Goal: Book appointment/travel/reservation

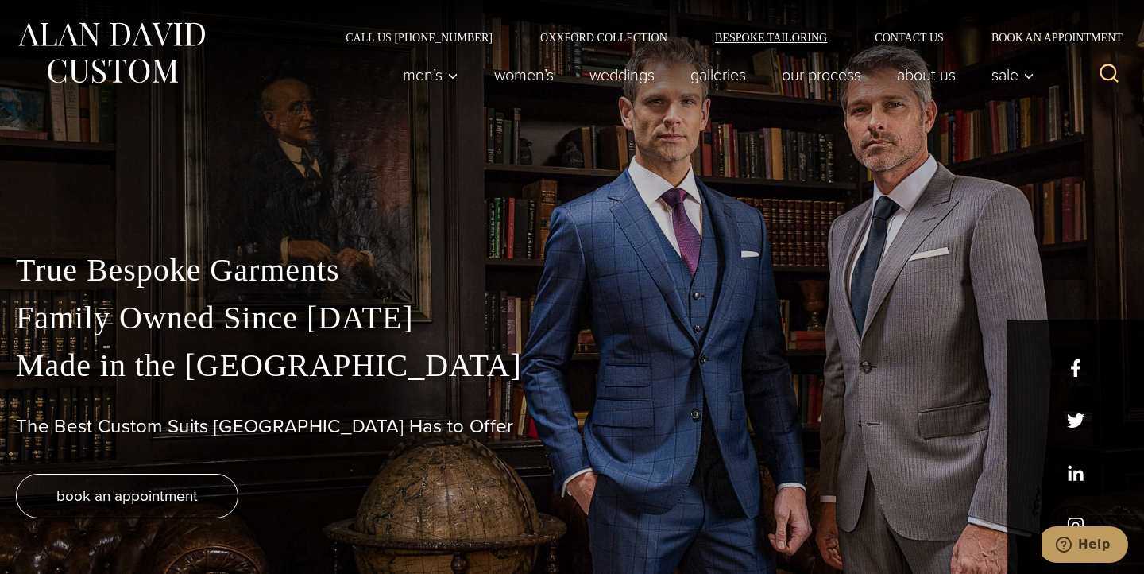
click at [764, 41] on link "Bespoke Tailoring" at bounding box center [771, 37] width 160 height 11
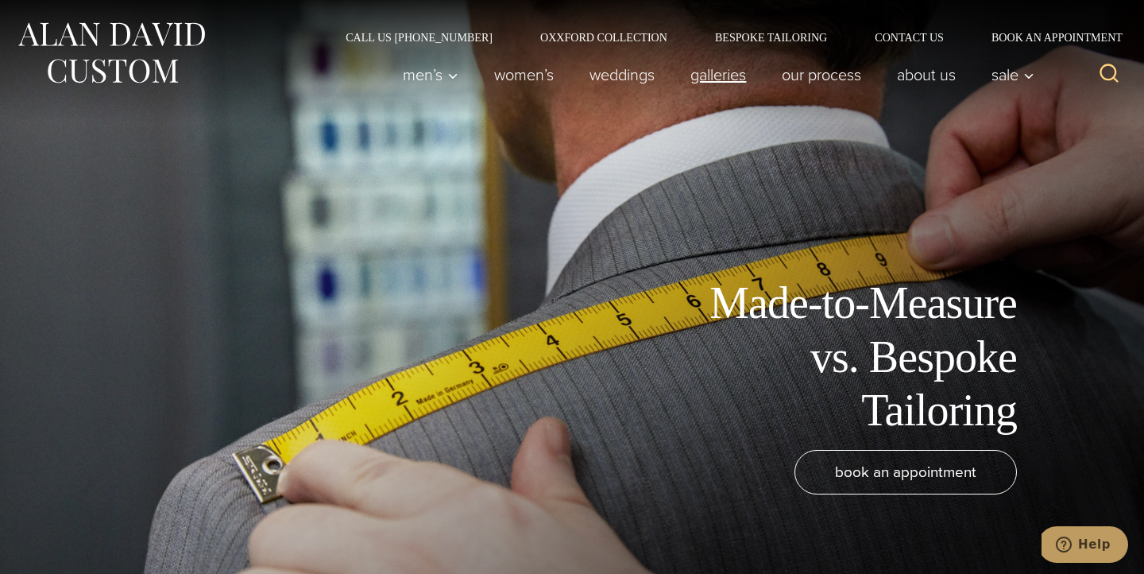
click at [708, 81] on link "Galleries" at bounding box center [718, 75] width 91 height 32
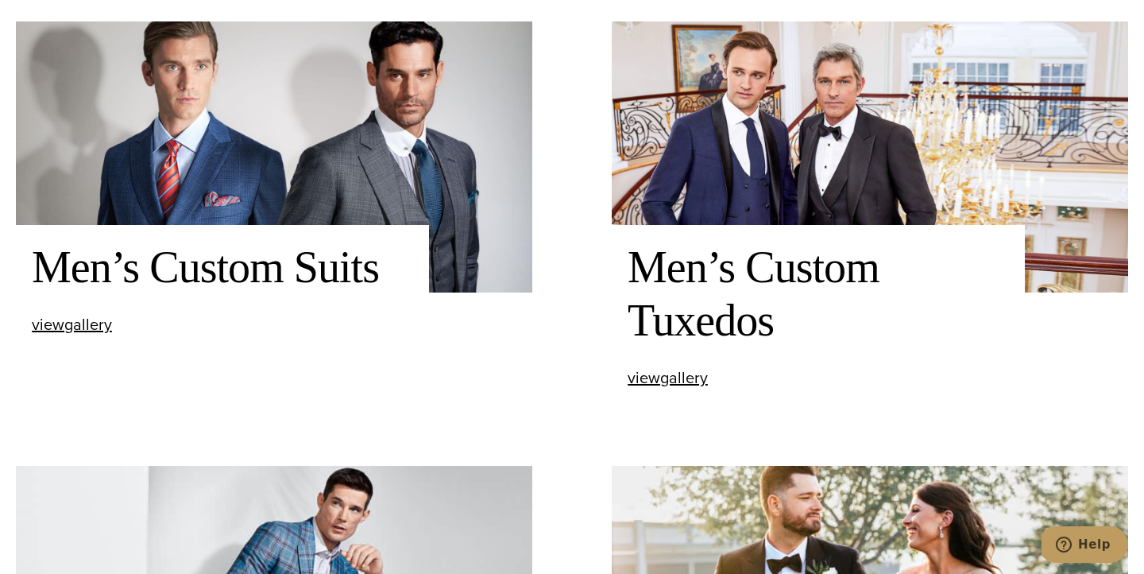
scroll to position [611, 0]
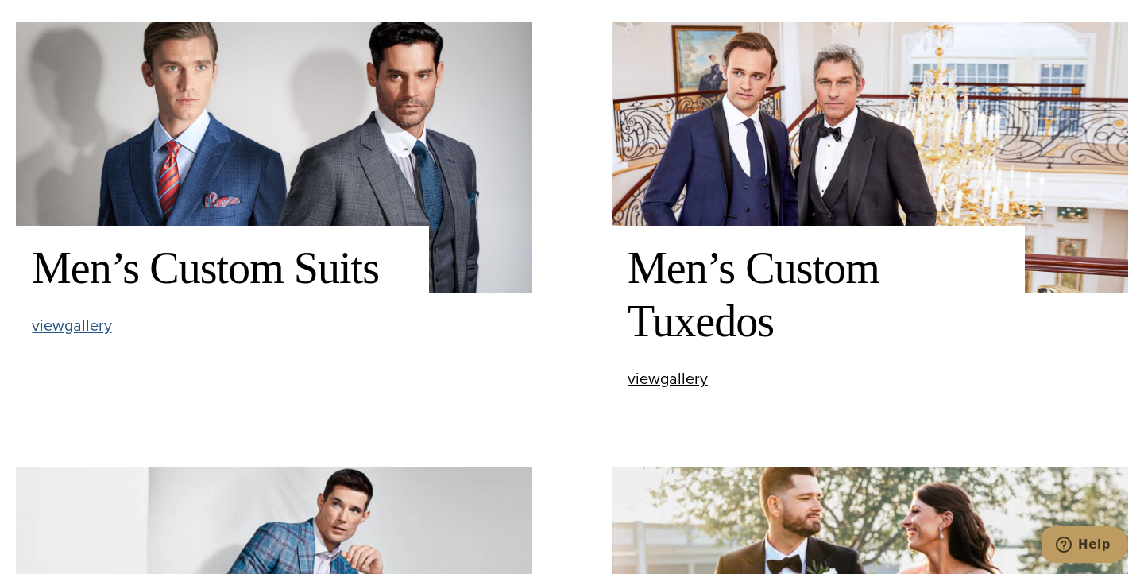
click at [80, 331] on span "view Men’s Custom Suits gallery" at bounding box center [72, 325] width 80 height 24
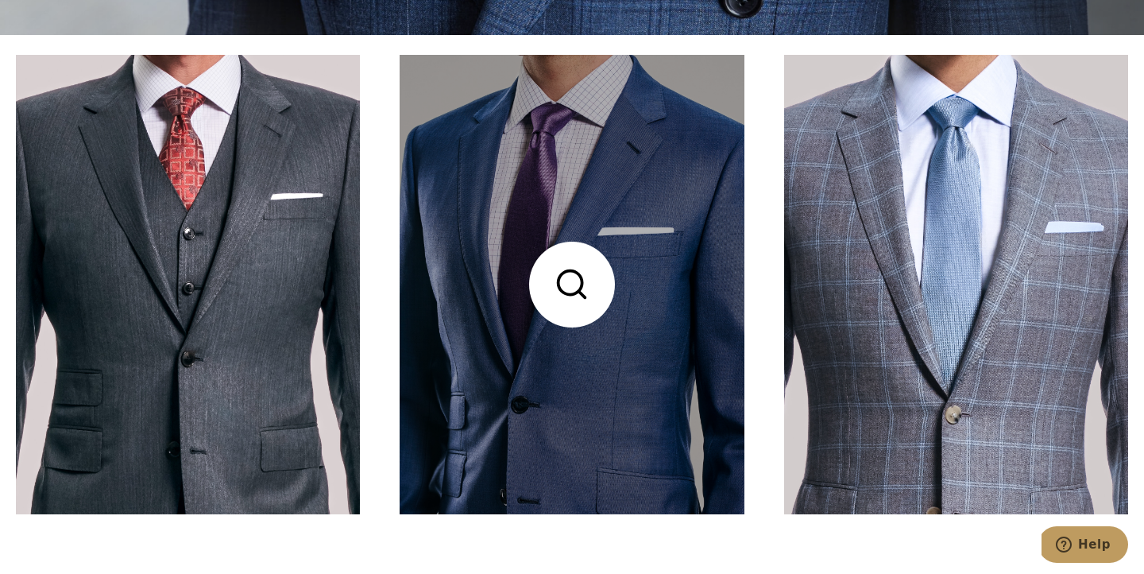
click at [623, 226] on link at bounding box center [572, 284] width 344 height 459
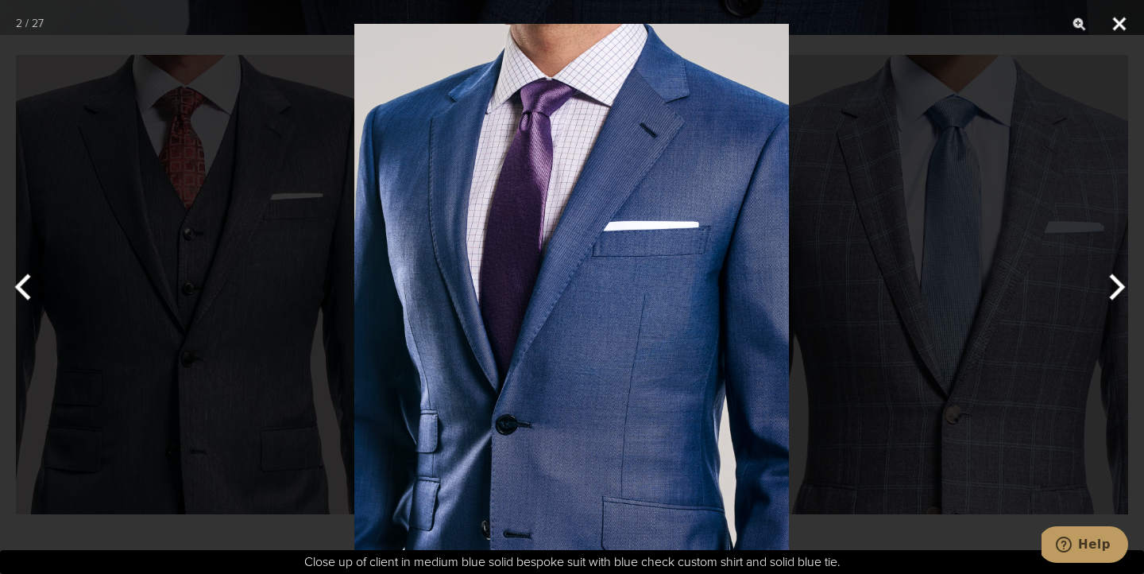
click at [1116, 21] on button "Close" at bounding box center [1120, 24] width 40 height 48
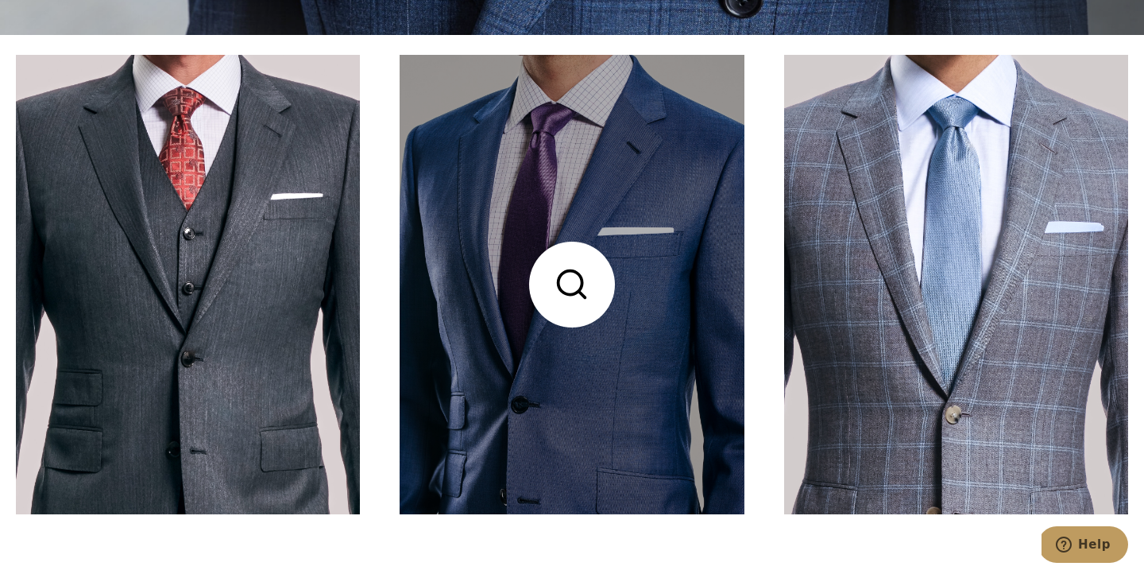
scroll to position [549, 0]
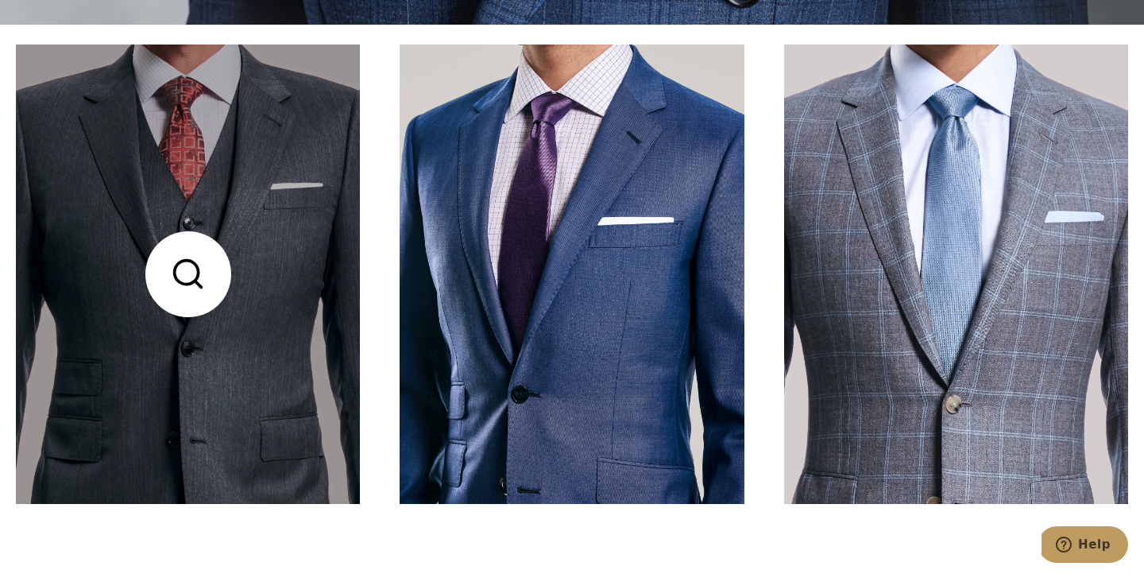
click at [281, 325] on link at bounding box center [188, 273] width 344 height 459
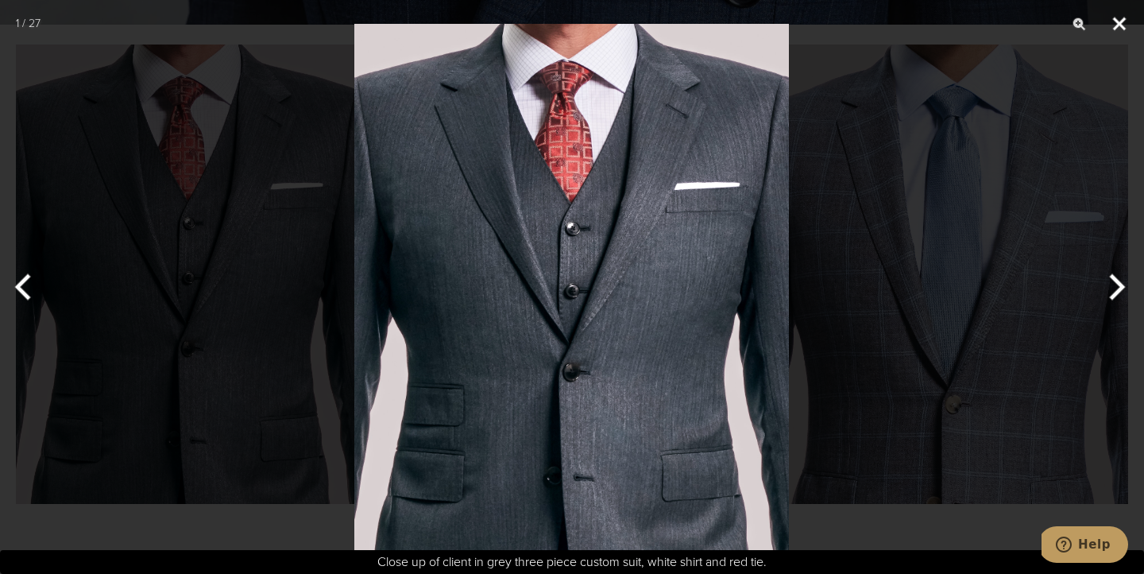
click at [1121, 21] on button "Close" at bounding box center [1120, 24] width 40 height 48
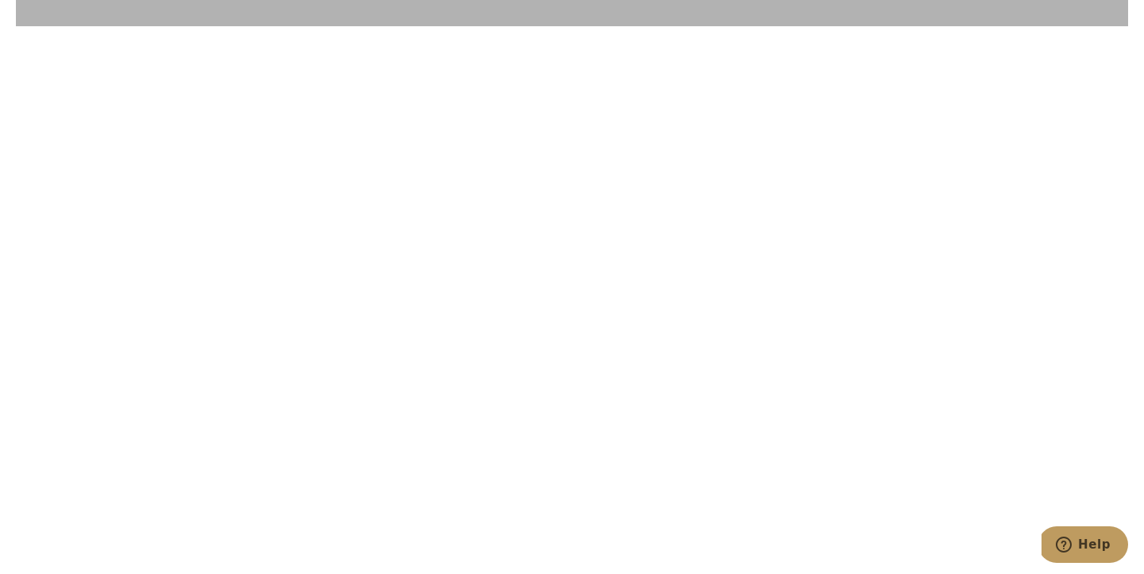
scroll to position [2360, 0]
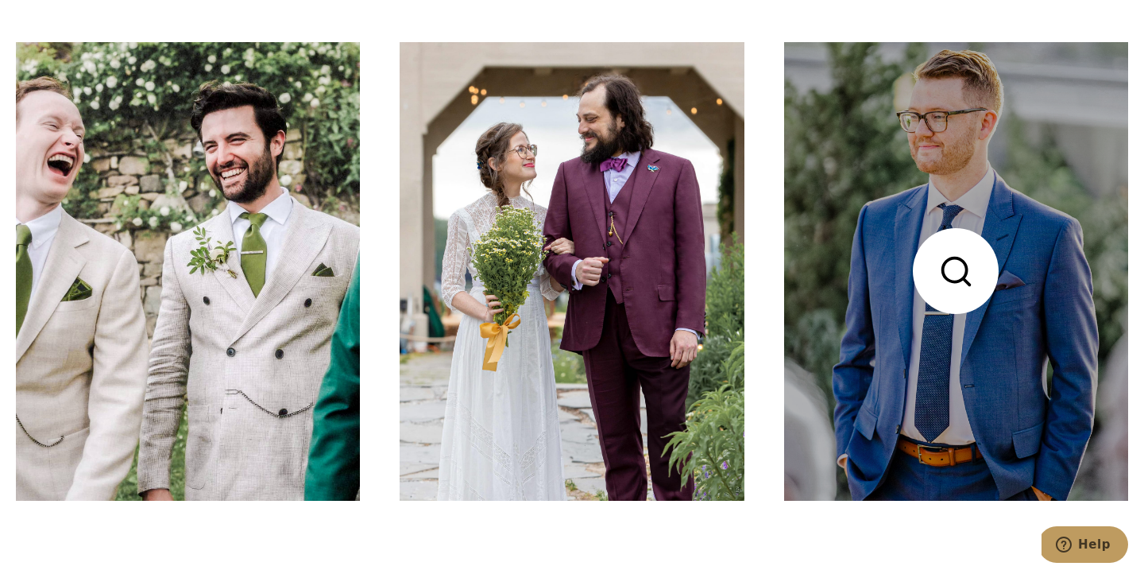
click at [911, 340] on link at bounding box center [956, 271] width 344 height 459
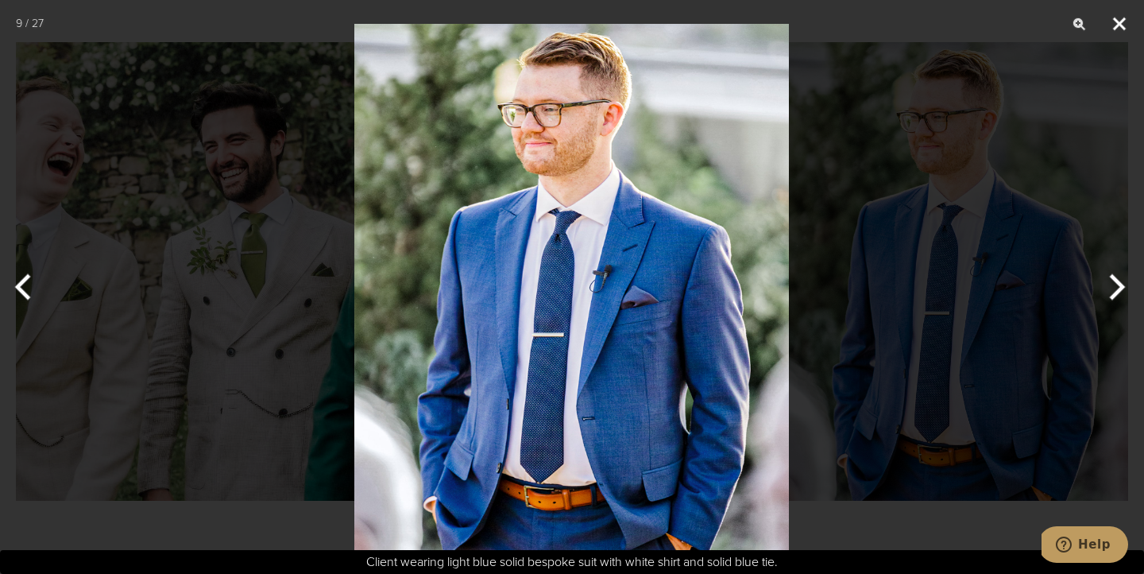
click at [1122, 29] on button "Close" at bounding box center [1120, 24] width 40 height 48
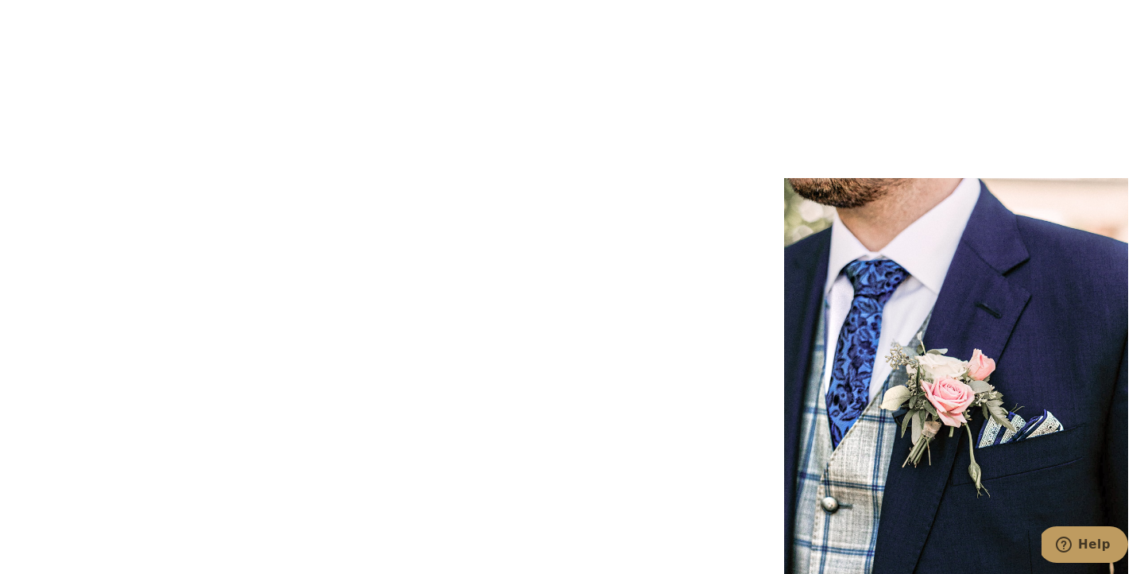
scroll to position [7071, 0]
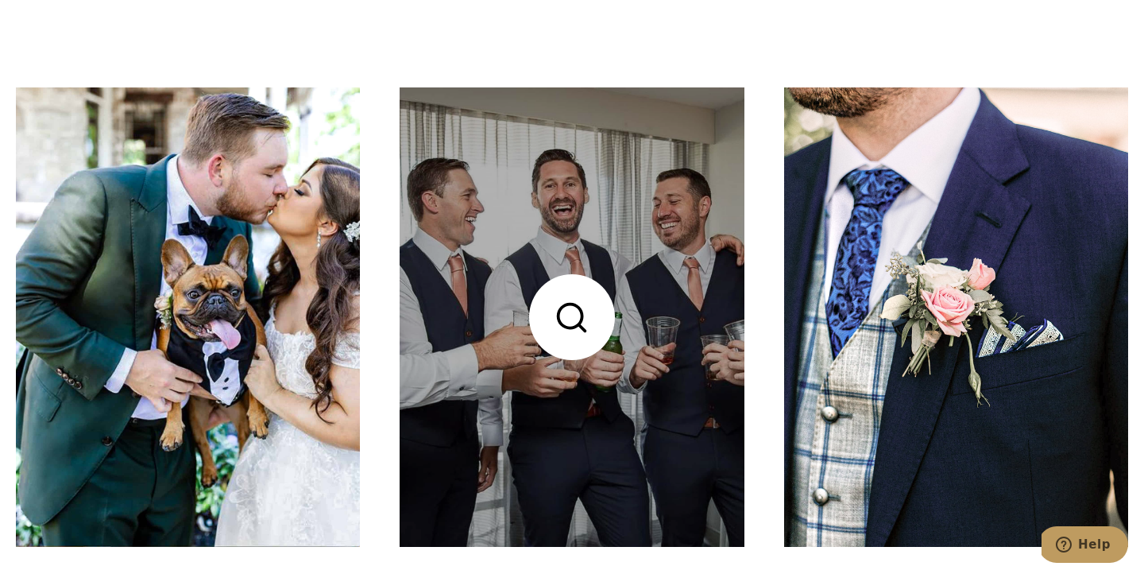
click at [721, 460] on link at bounding box center [572, 316] width 344 height 459
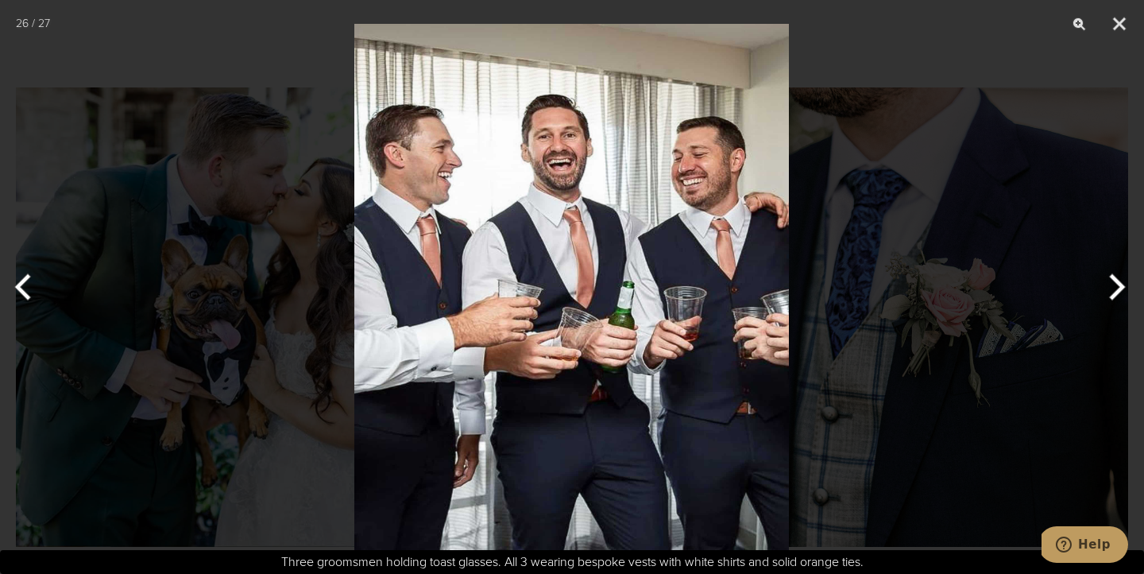
click at [709, 435] on img at bounding box center [571, 287] width 435 height 574
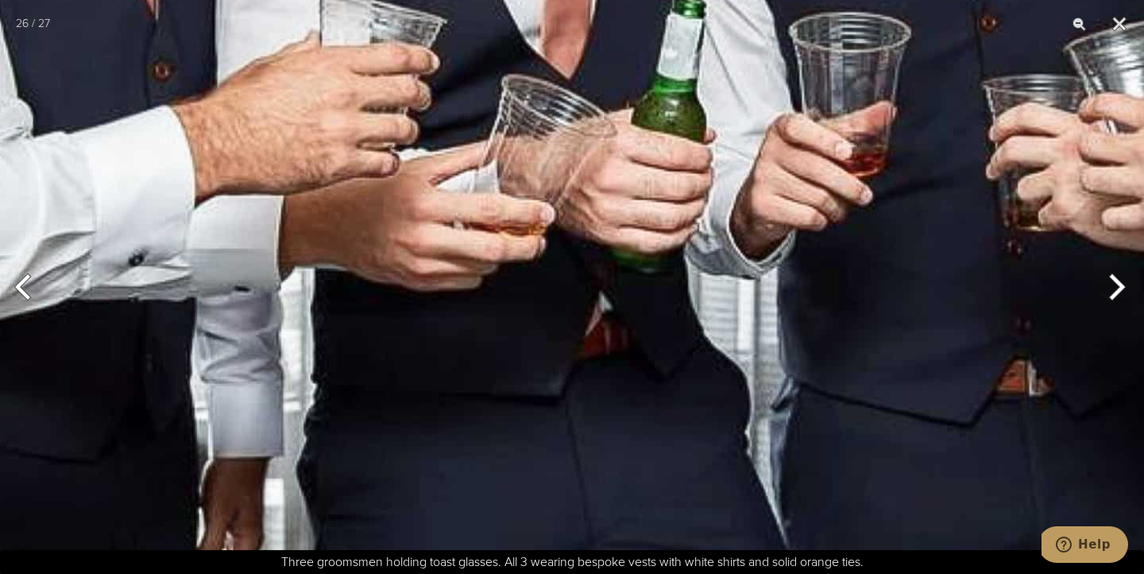
click at [709, 435] on img at bounding box center [527, 14] width 1233 height 1627
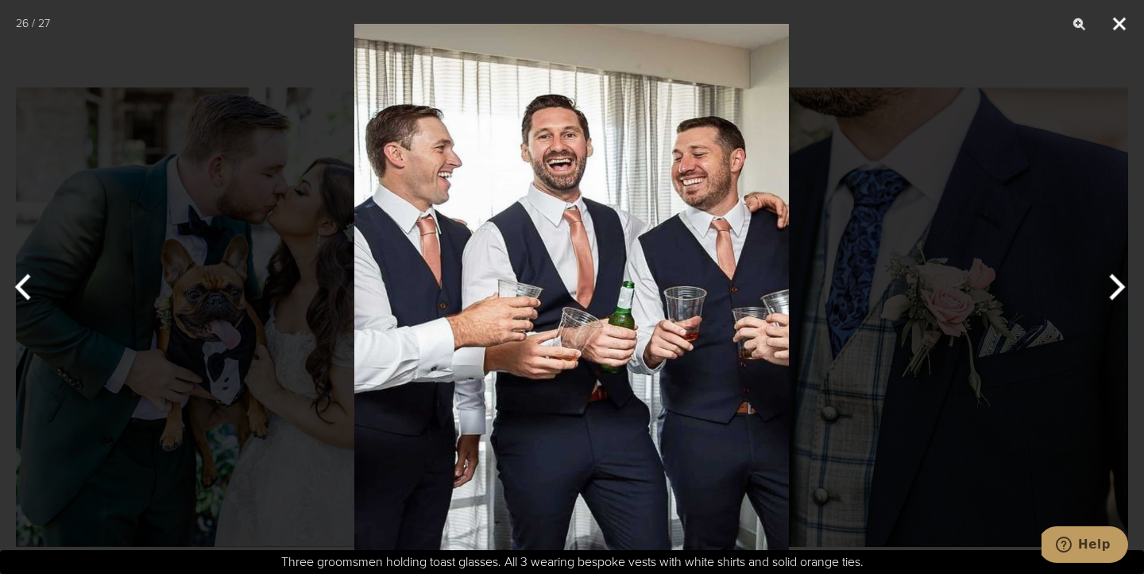
click at [1120, 26] on button "Close" at bounding box center [1120, 24] width 40 height 48
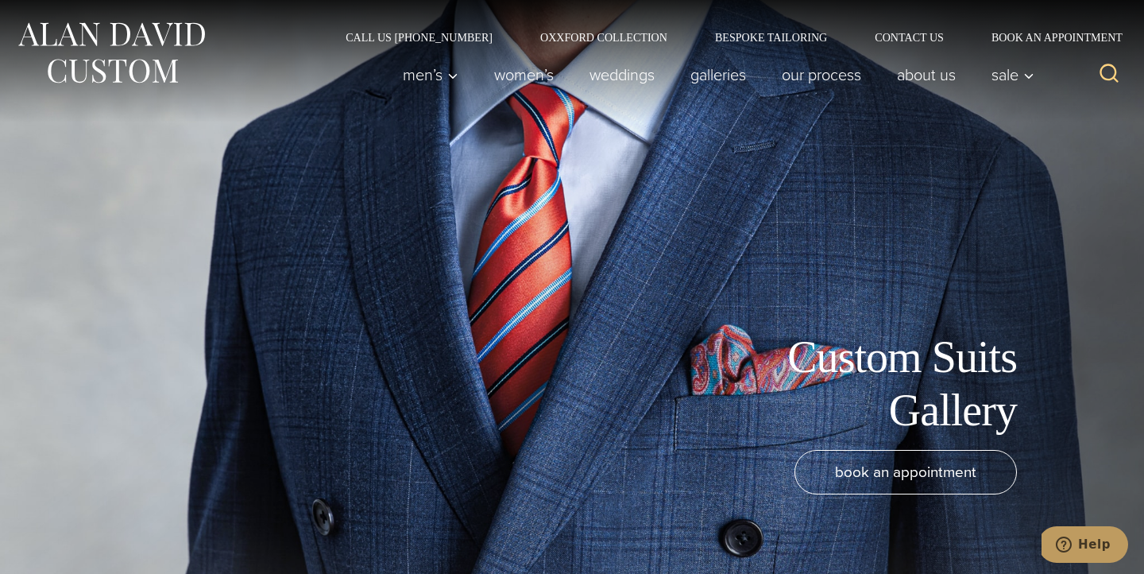
scroll to position [0, 0]
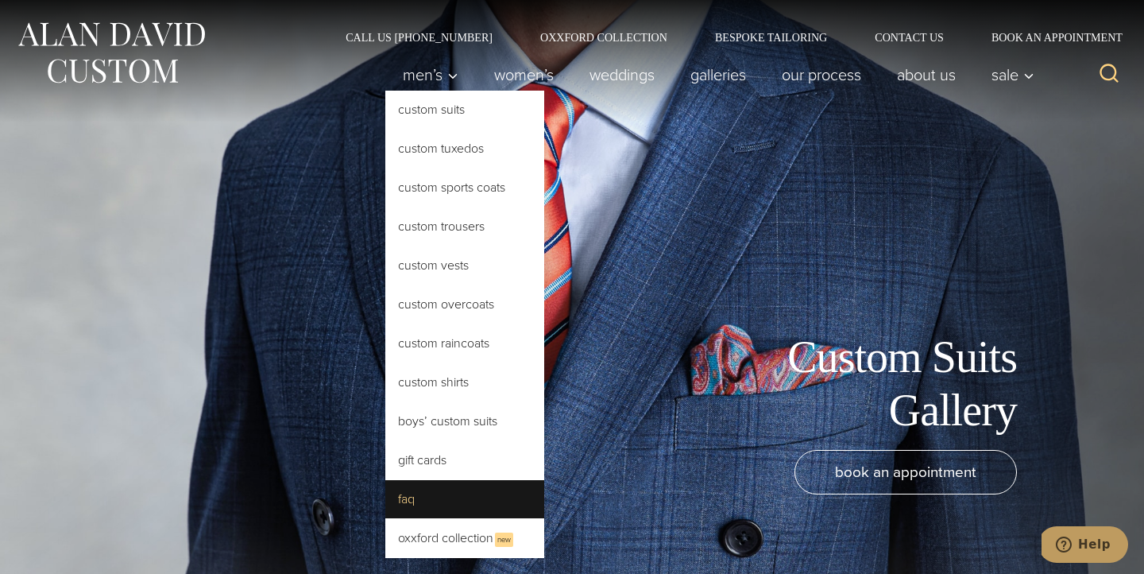
click at [403, 490] on link "FAQ" at bounding box center [464, 499] width 159 height 38
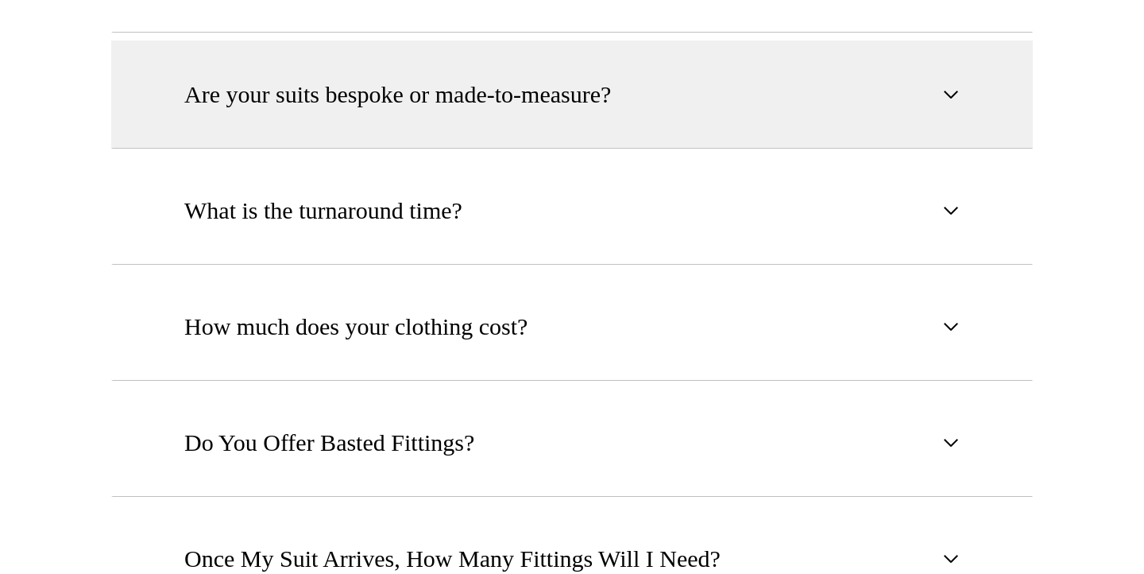
scroll to position [951, 0]
click at [585, 100] on span "Are your suits bespoke or made-to-measure?" at bounding box center [397, 94] width 427 height 35
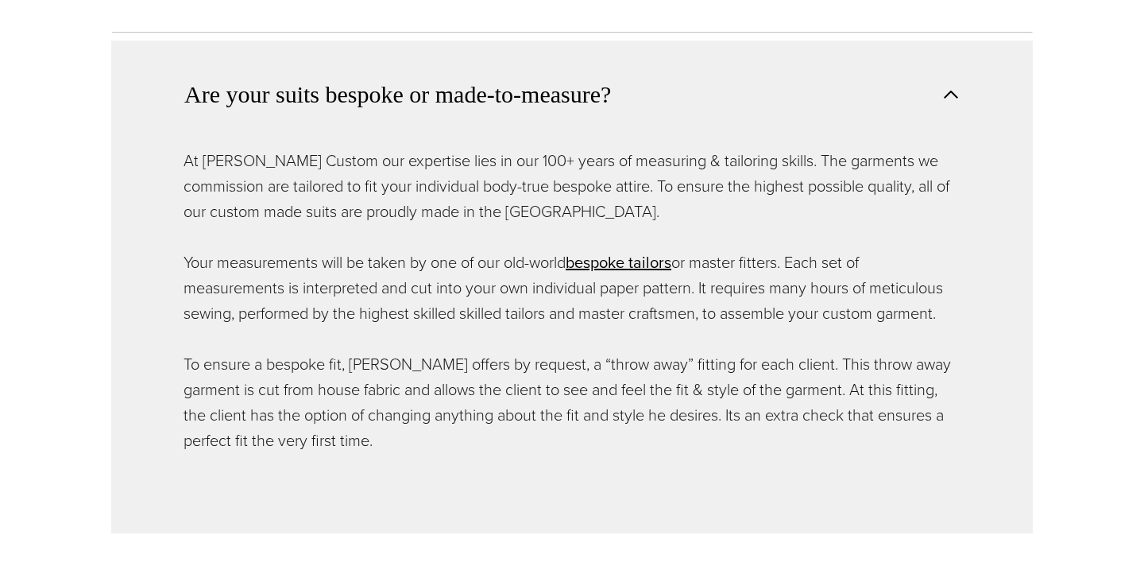
scroll to position [0, 0]
click at [585, 100] on span "Are your suits bespoke or made-to-measure?" at bounding box center [397, 94] width 427 height 35
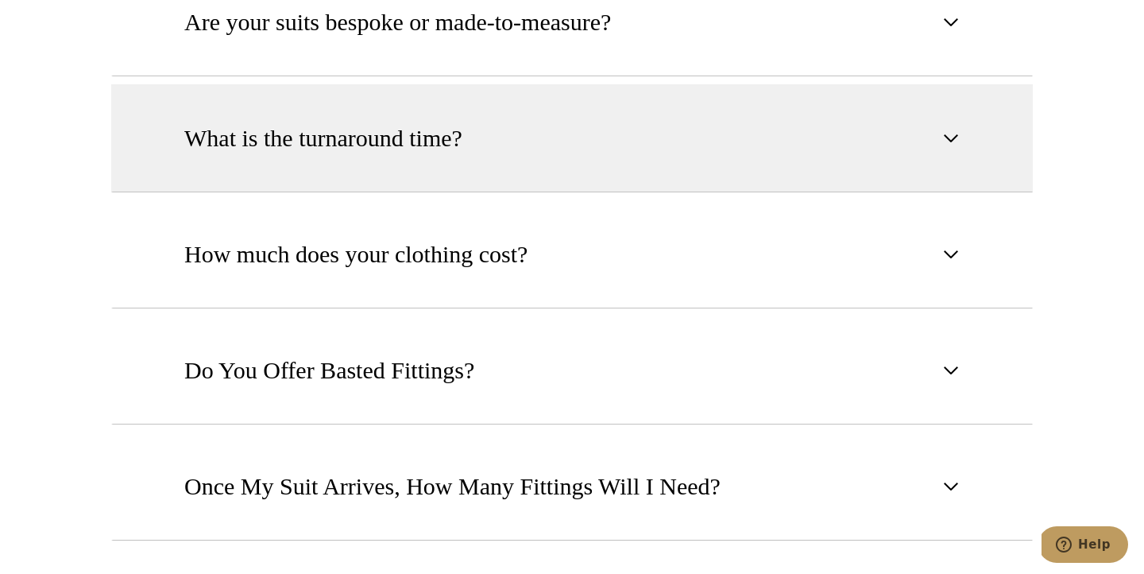
scroll to position [1047, 0]
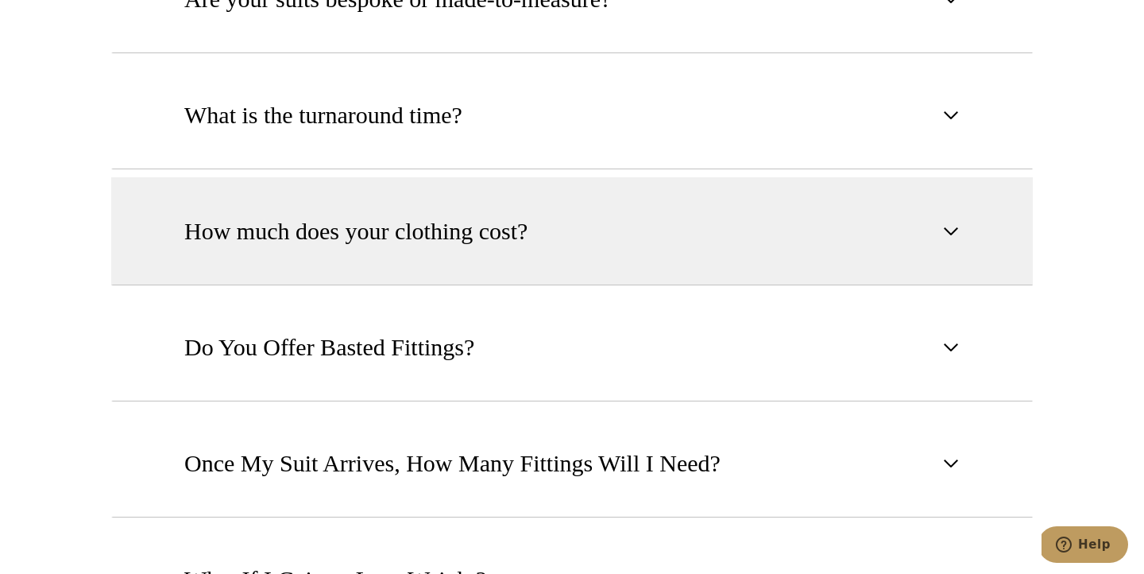
click at [580, 221] on button "How much does your clothing cost?" at bounding box center [572, 231] width 922 height 108
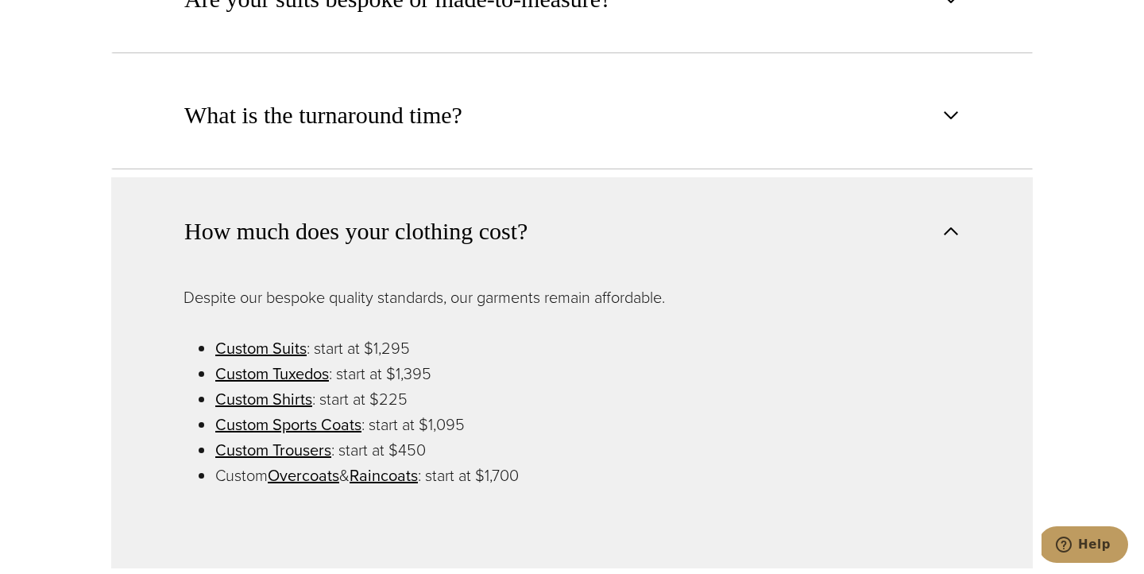
click at [580, 221] on button "How much does your clothing cost?" at bounding box center [572, 230] width 922 height 107
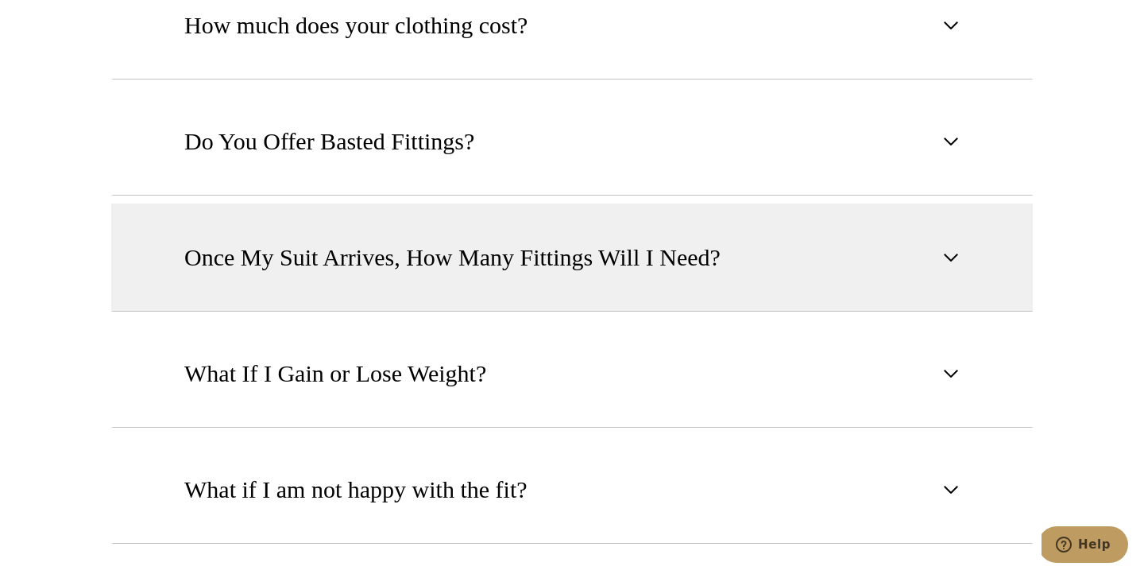
scroll to position [1255, 0]
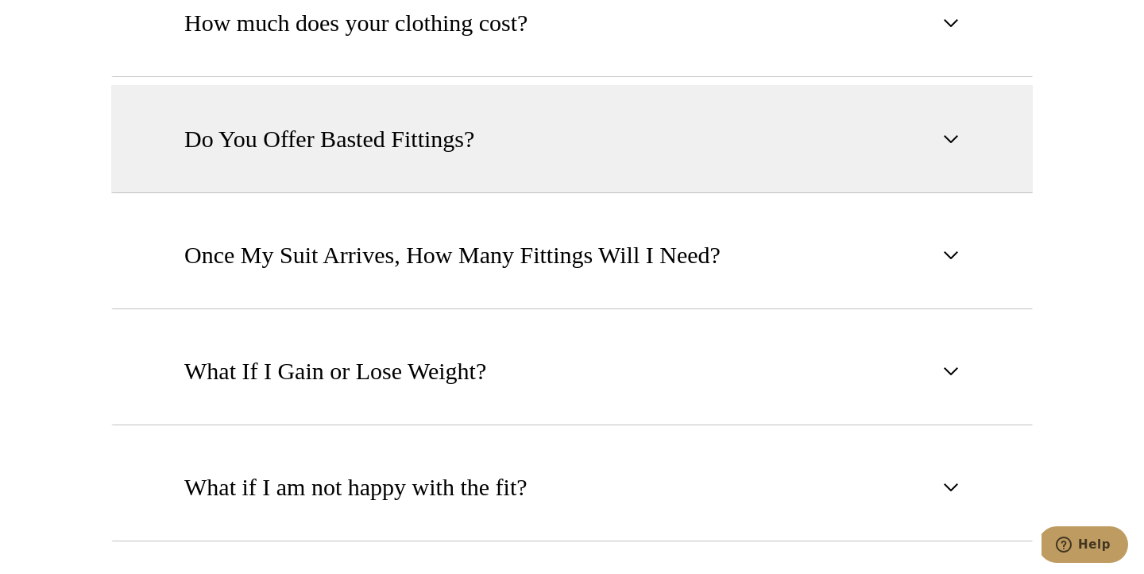
click at [559, 179] on button "Do You Offer Basted Fittings?" at bounding box center [572, 139] width 922 height 108
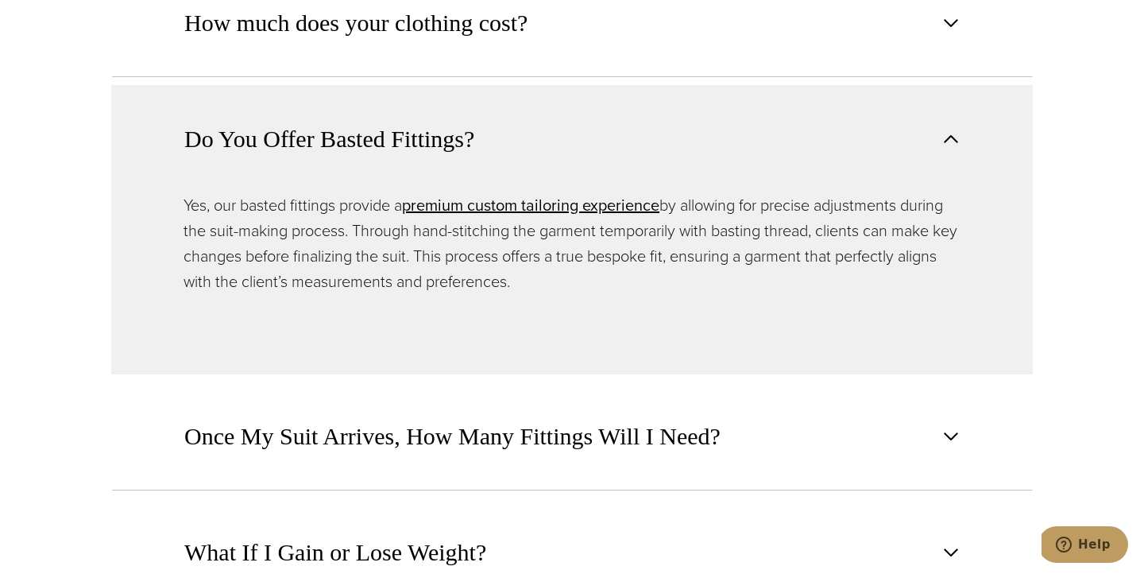
click at [554, 153] on button "Do You Offer Basted Fittings?" at bounding box center [572, 138] width 922 height 107
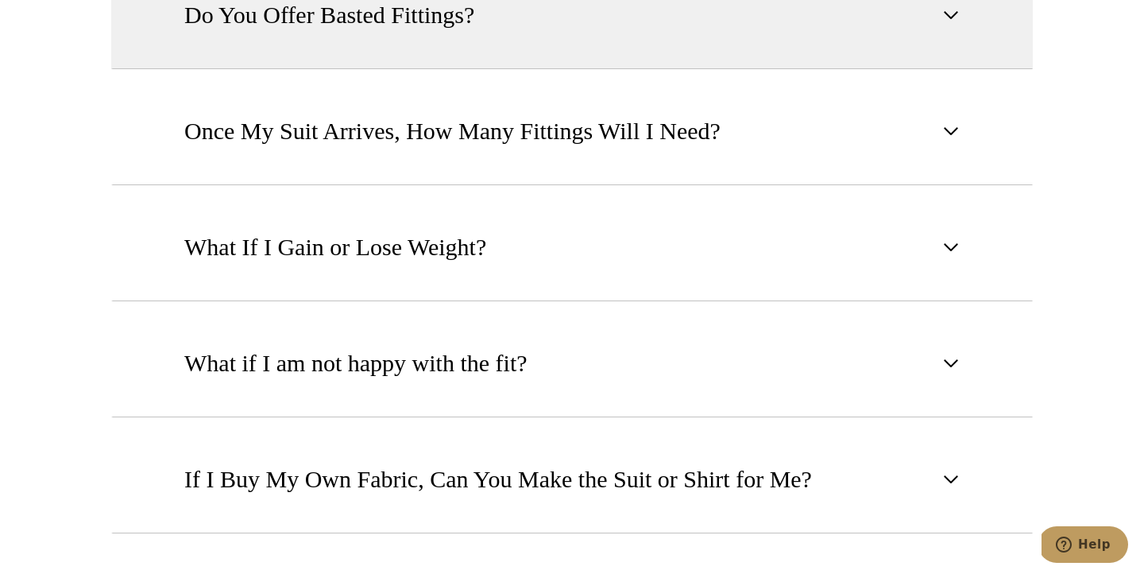
scroll to position [1377, 0]
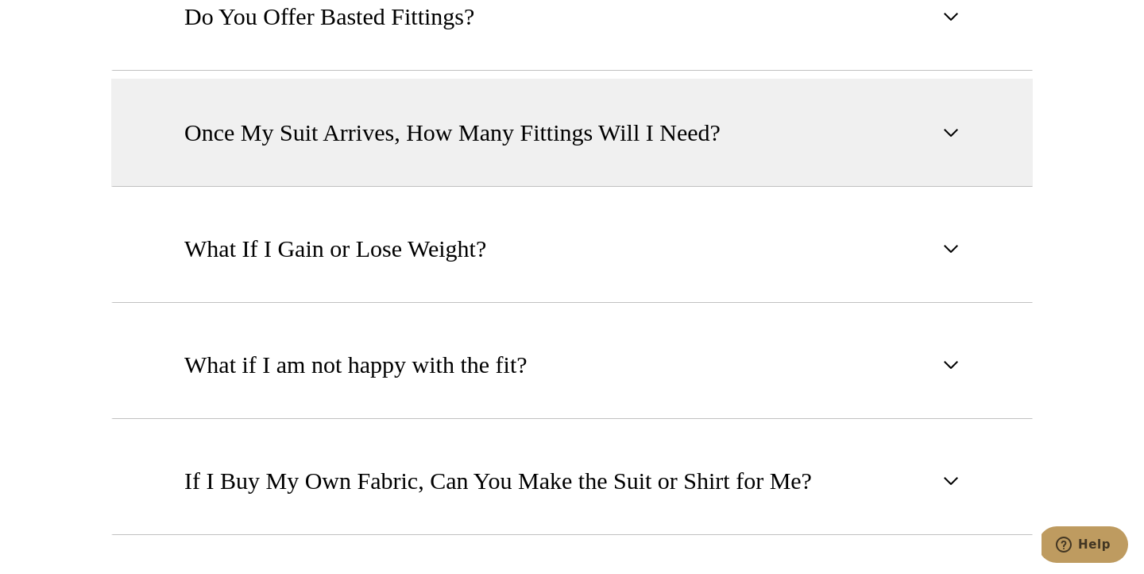
click at [551, 161] on button "Once My Suit Arrives, How Many Fittings Will I Need?" at bounding box center [572, 133] width 922 height 108
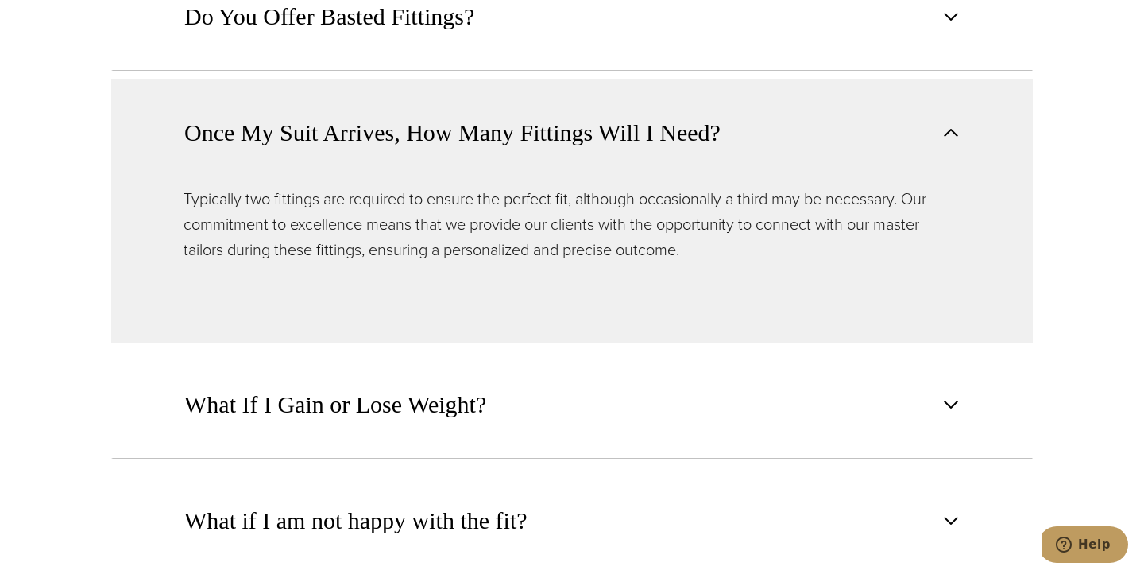
click at [551, 161] on button "Once My Suit Arrives, How Many Fittings Will I Need?" at bounding box center [572, 132] width 922 height 107
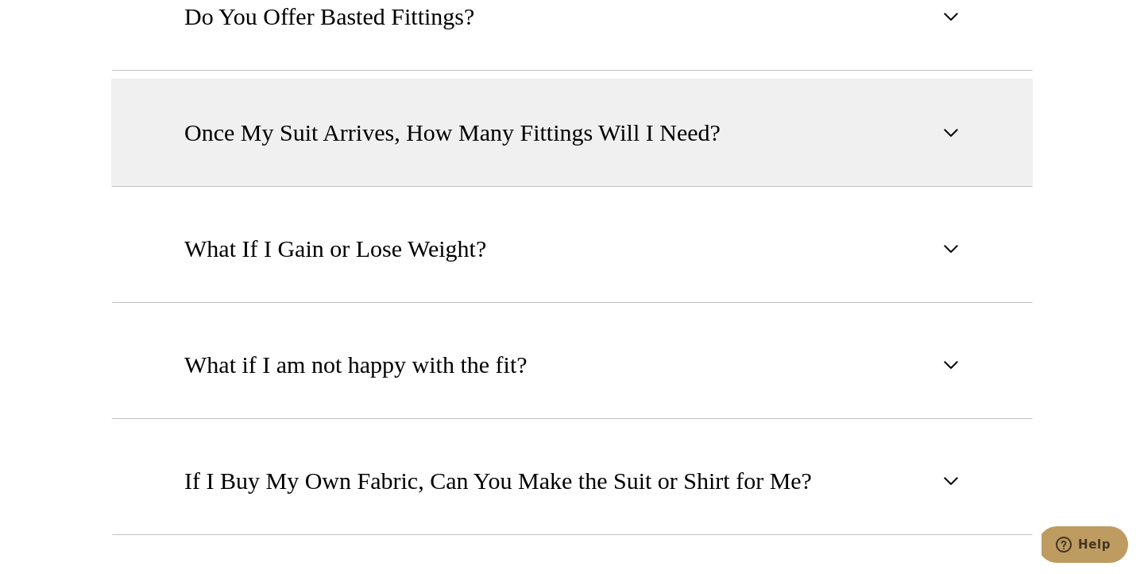
scroll to position [1461, 0]
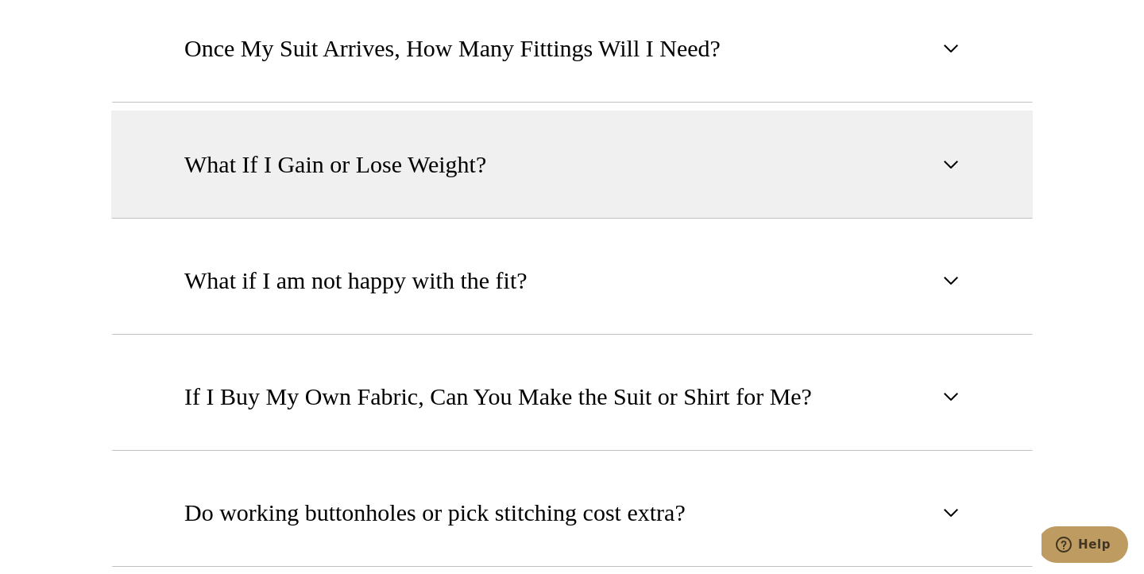
click at [548, 157] on button "What If I Gain or Lose Weight?" at bounding box center [572, 164] width 922 height 108
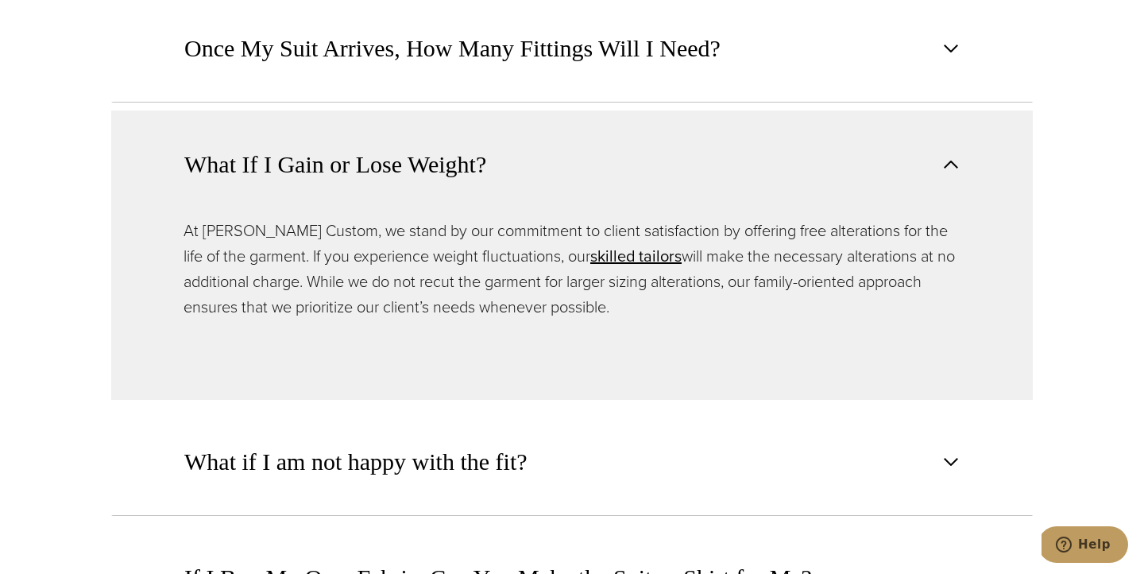
click at [548, 157] on button "What If I Gain or Lose Weight?" at bounding box center [572, 163] width 922 height 107
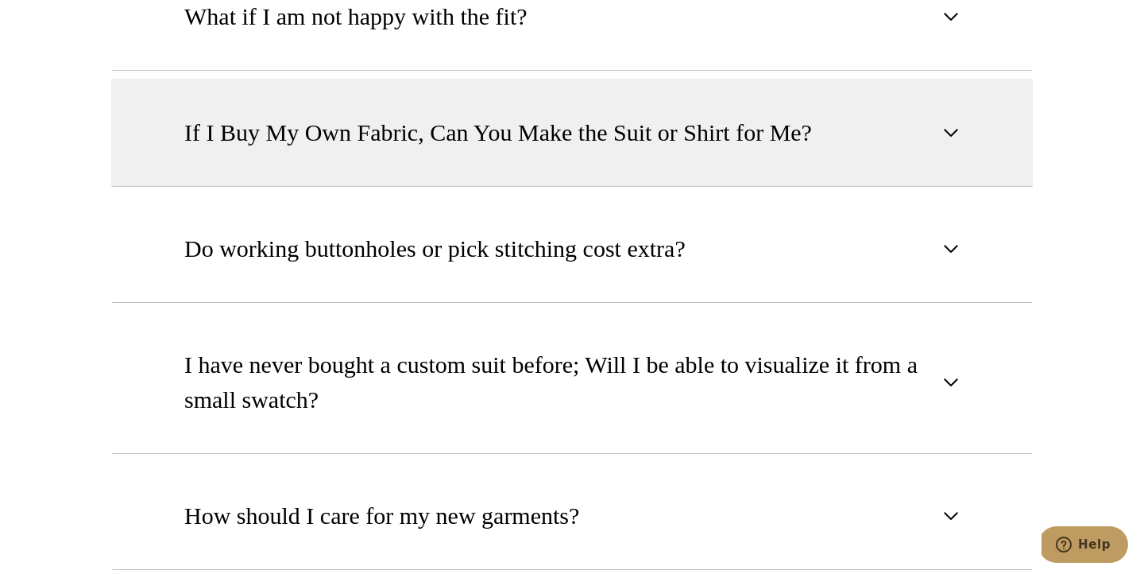
scroll to position [1725, 0]
click at [547, 157] on button "If I Buy My Own Fabric, Can You Make the Suit or Shirt for Me?" at bounding box center [572, 133] width 922 height 108
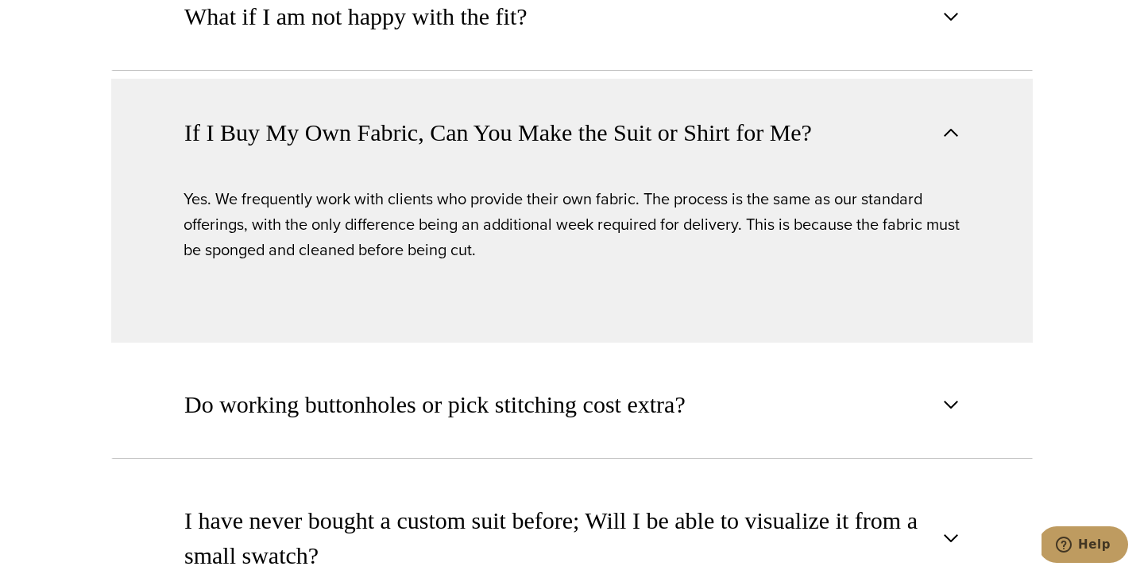
click at [547, 157] on button "If I Buy My Own Fabric, Can You Make the Suit or Shirt for Me?" at bounding box center [572, 132] width 922 height 107
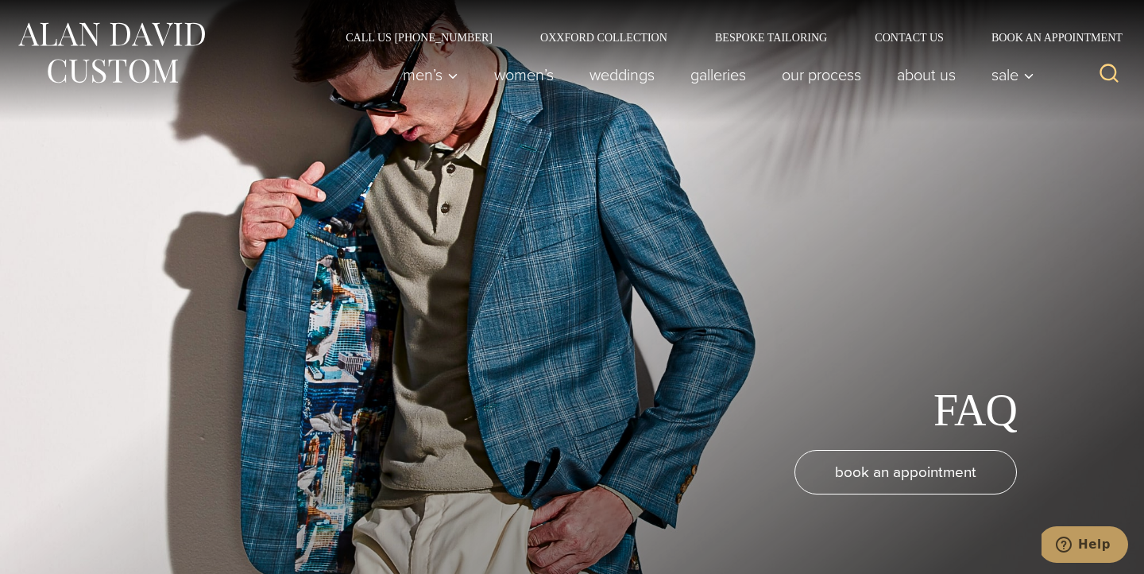
scroll to position [0, 0]
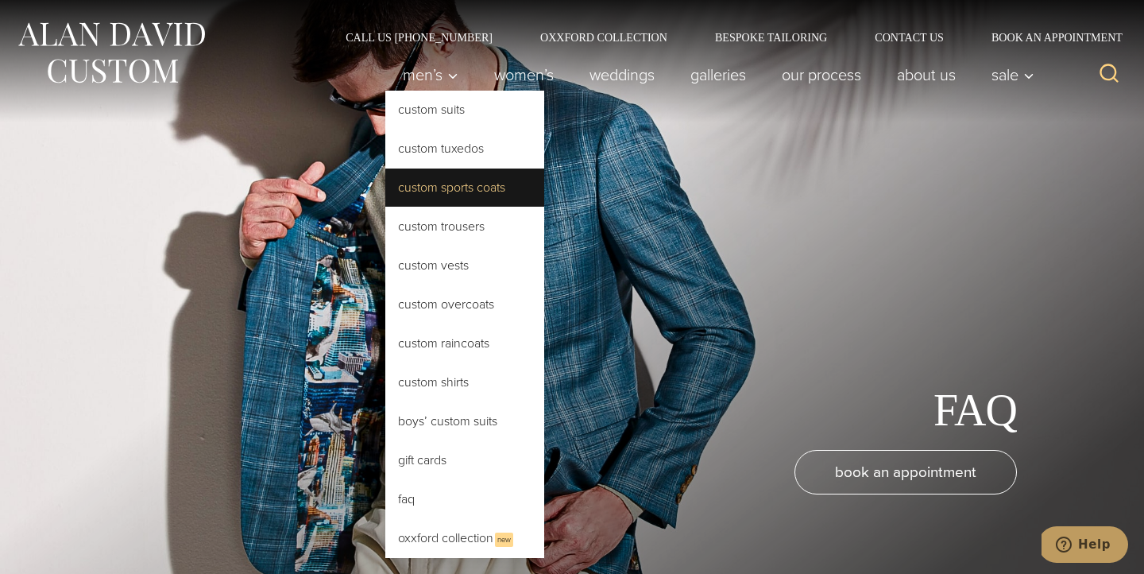
click at [450, 195] on link "Custom Sports Coats" at bounding box center [464, 187] width 159 height 38
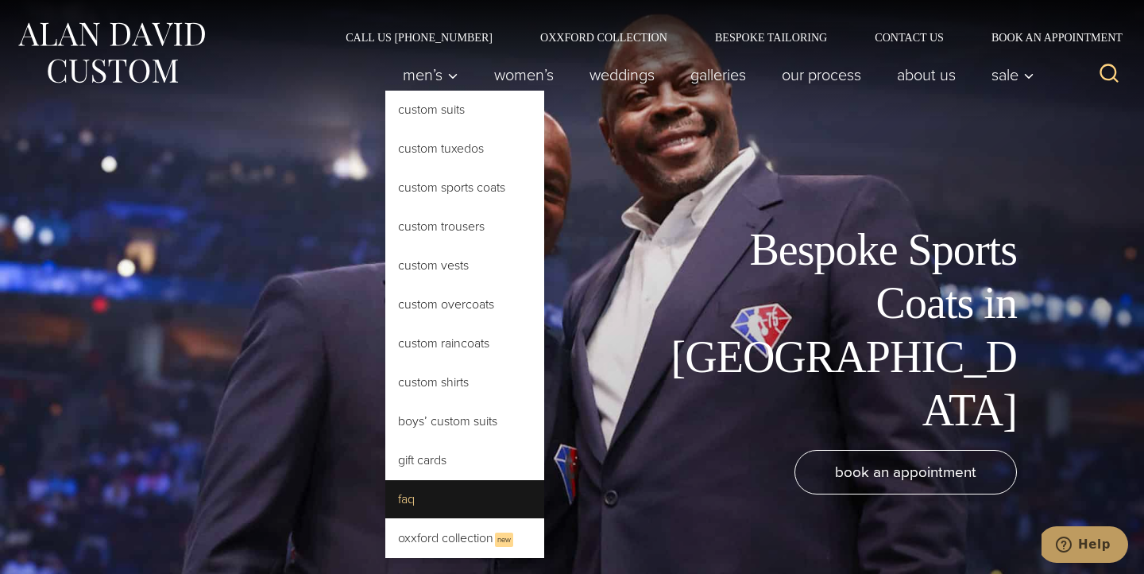
click at [445, 505] on link "FAQ" at bounding box center [464, 499] width 159 height 38
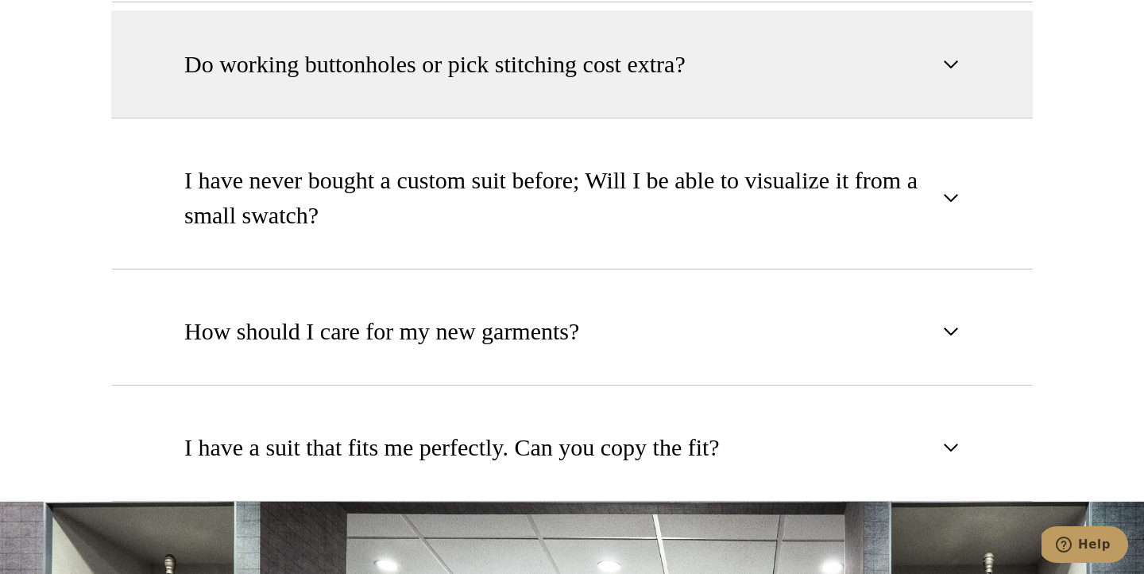
scroll to position [1914, 0]
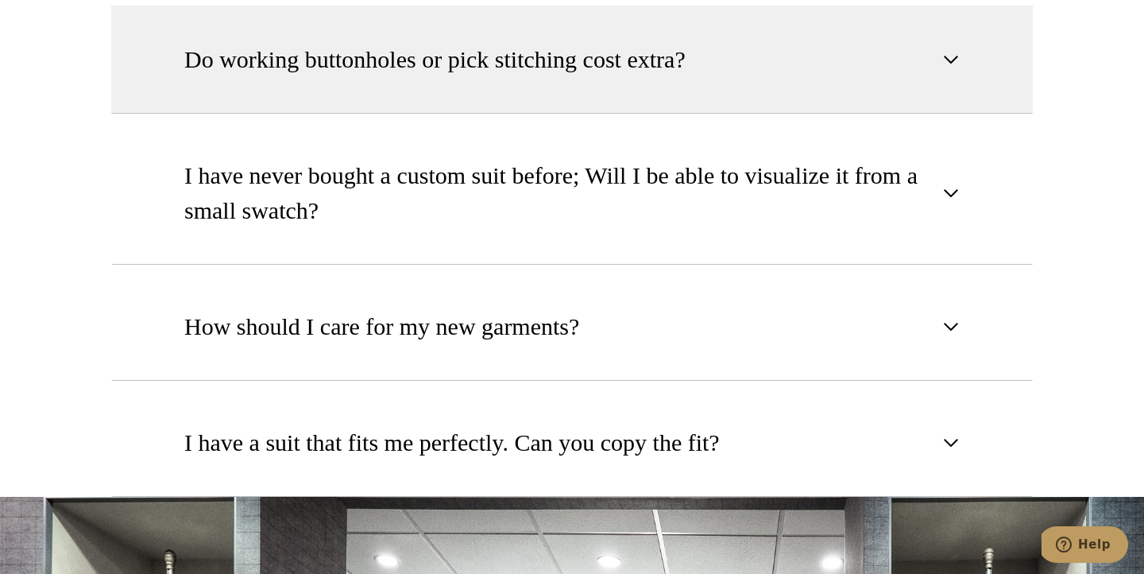
click at [571, 87] on button "Do working buttonholes or pick stitching cost extra?" at bounding box center [572, 60] width 922 height 108
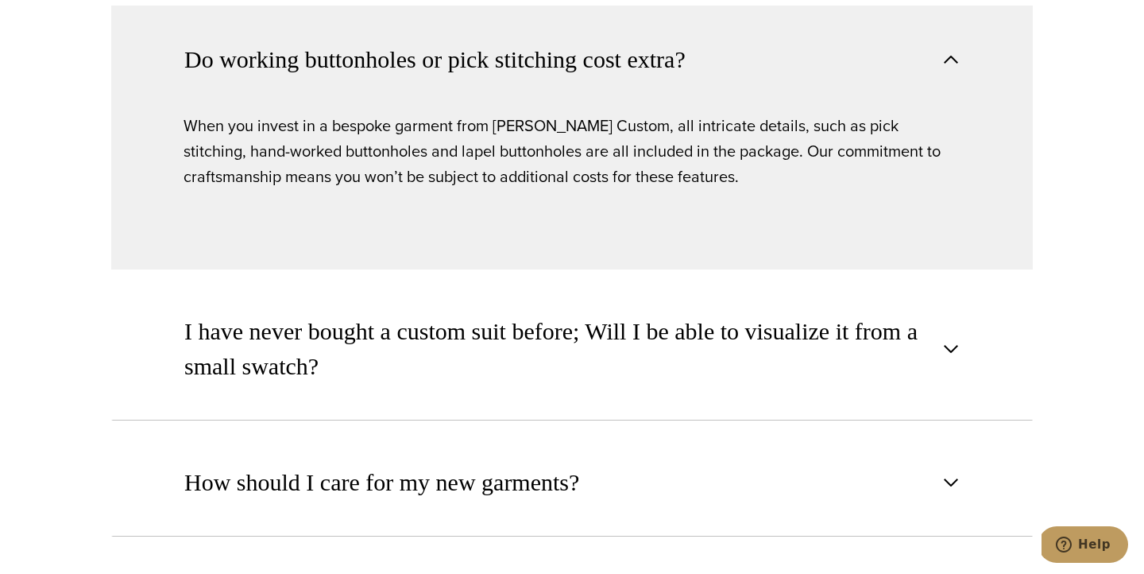
click at [571, 87] on button "Do working buttonholes or pick stitching cost extra?" at bounding box center [572, 59] width 922 height 107
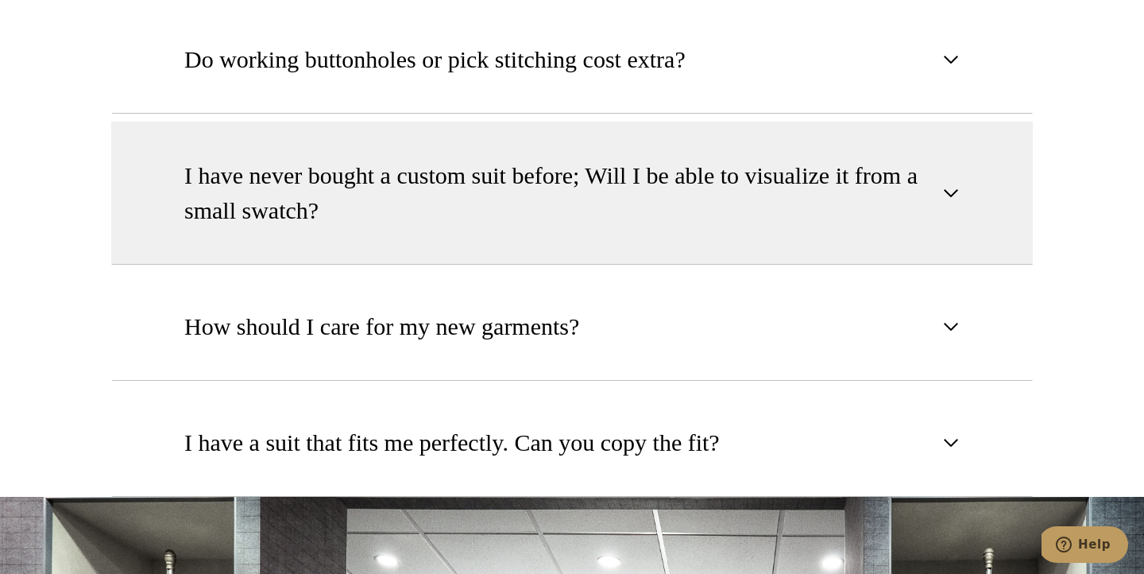
click at [591, 200] on span "I have never bought a custom suit before; Will I be able to visualize it from a…" at bounding box center [558, 193] width 749 height 70
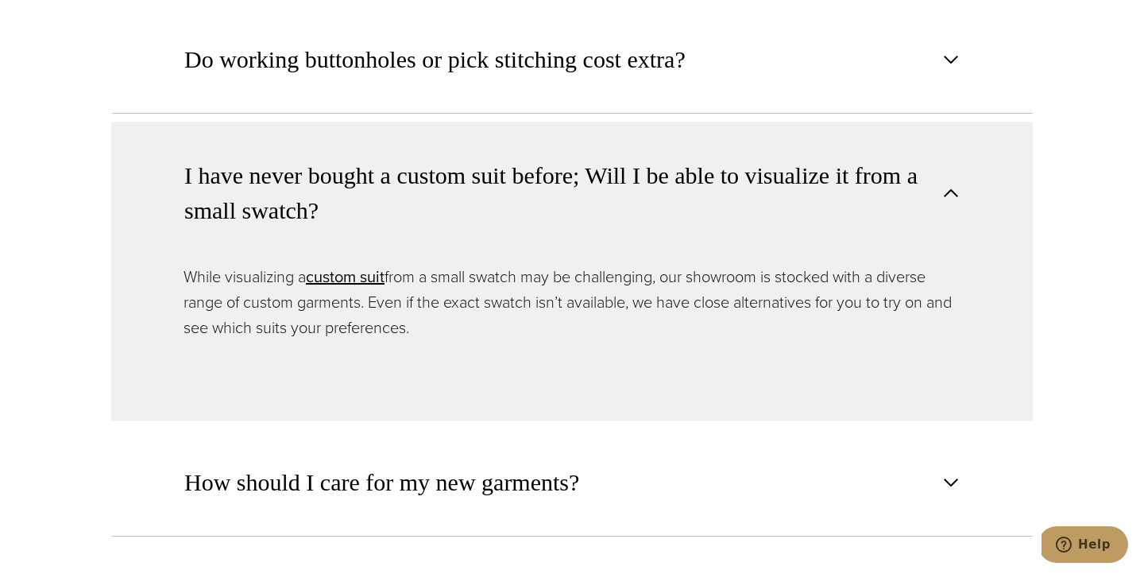
click at [591, 200] on span "I have never bought a custom suit before; Will I be able to visualize it from a…" at bounding box center [558, 193] width 749 height 70
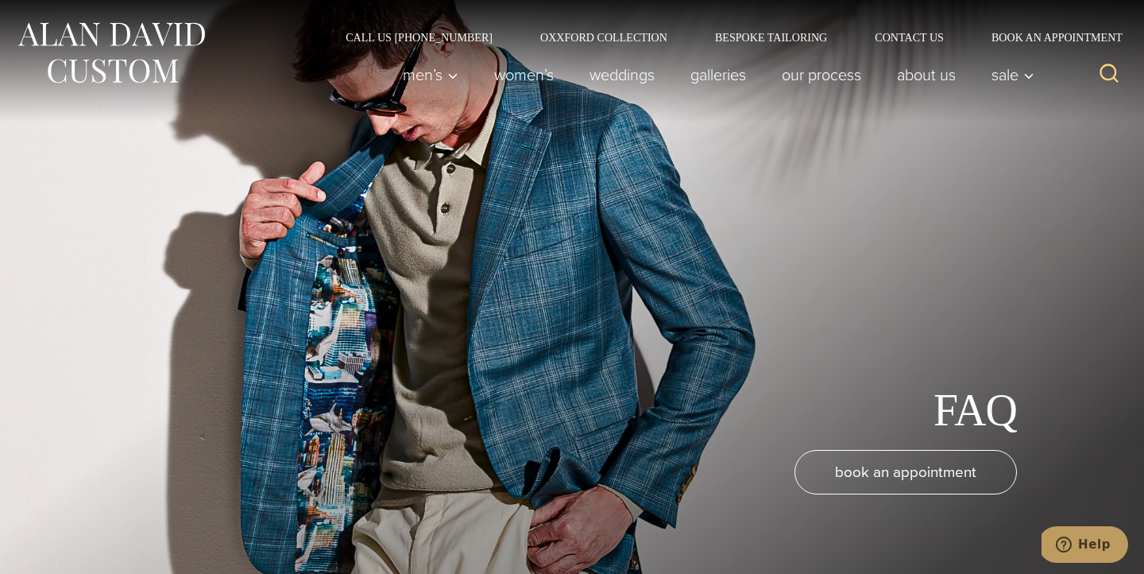
scroll to position [0, 0]
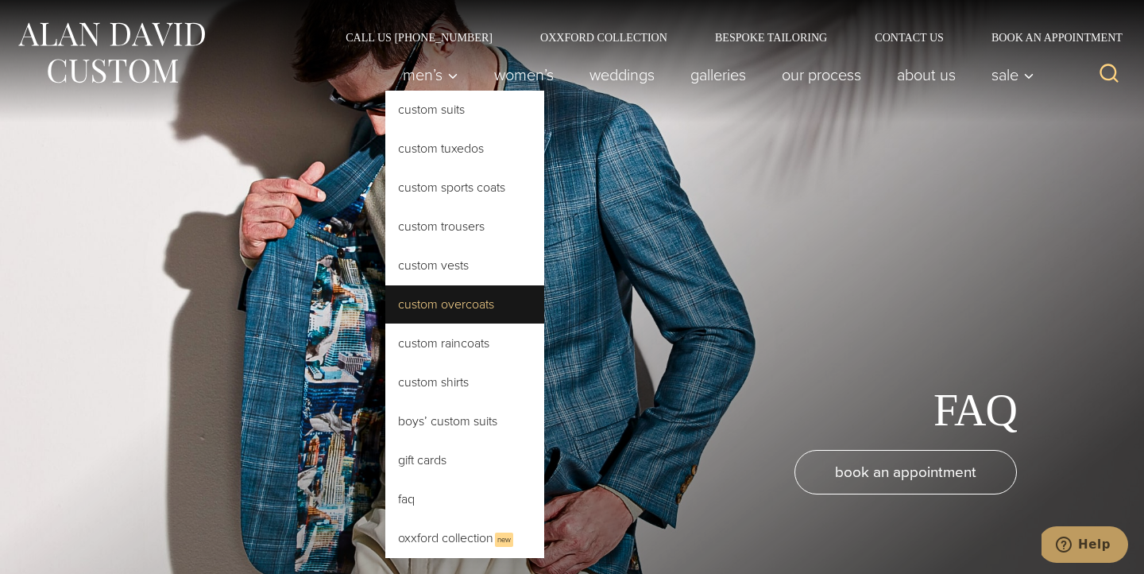
click at [453, 304] on link "Custom Overcoats" at bounding box center [464, 304] width 159 height 38
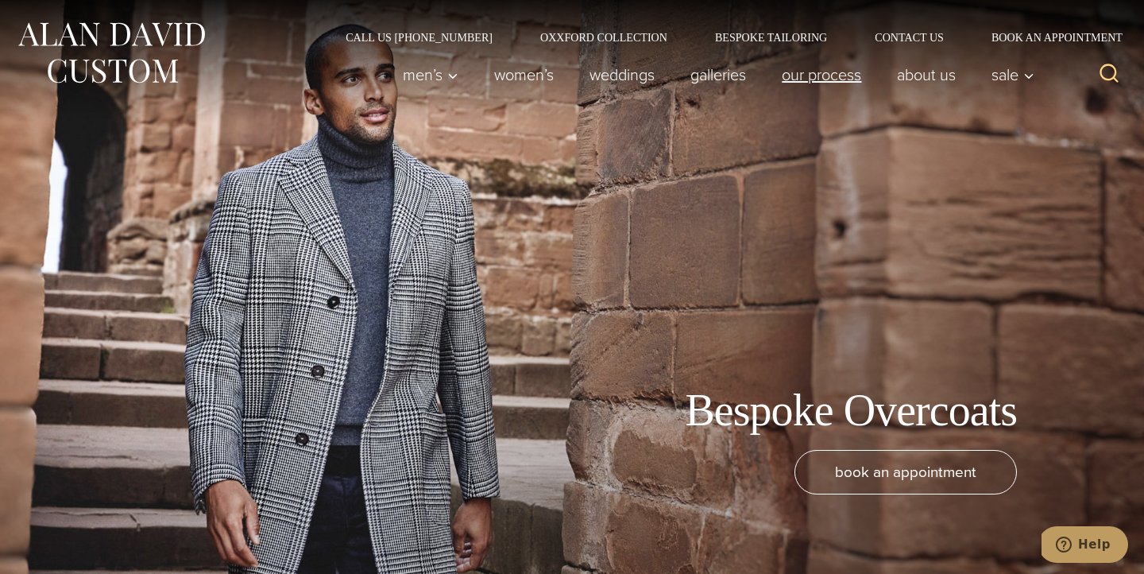
click at [830, 74] on link "Our Process" at bounding box center [821, 75] width 115 height 32
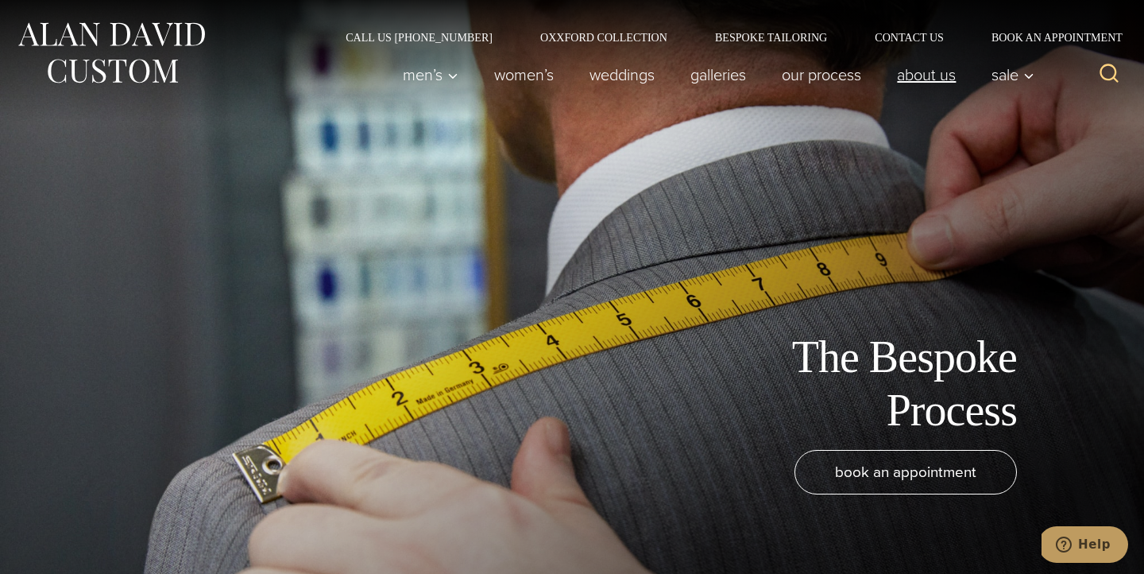
click at [907, 74] on link "About Us" at bounding box center [927, 75] width 95 height 32
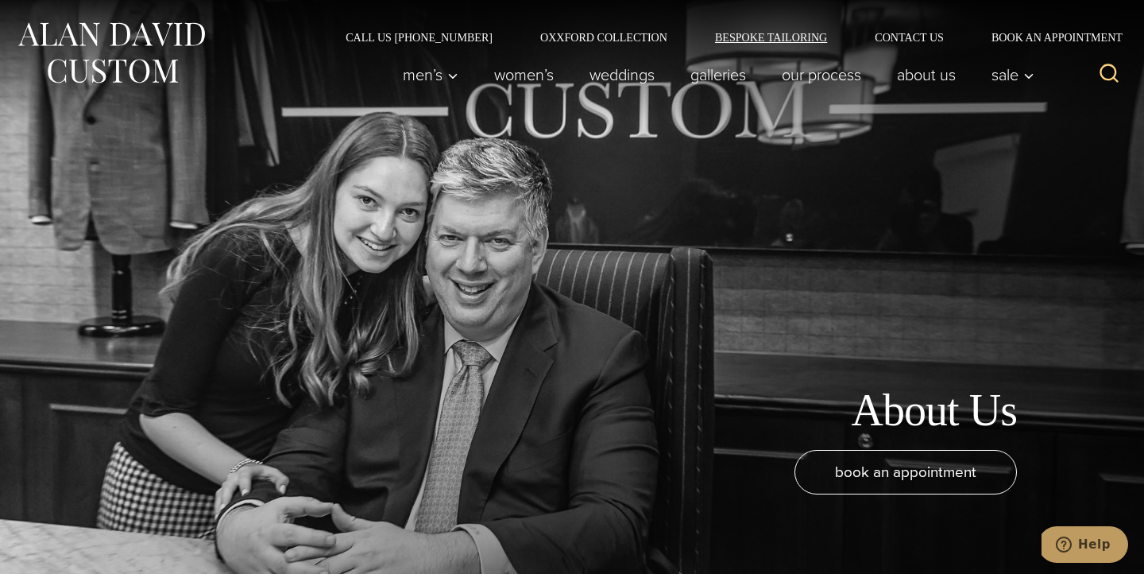
click at [753, 34] on link "Bespoke Tailoring" at bounding box center [771, 37] width 160 height 11
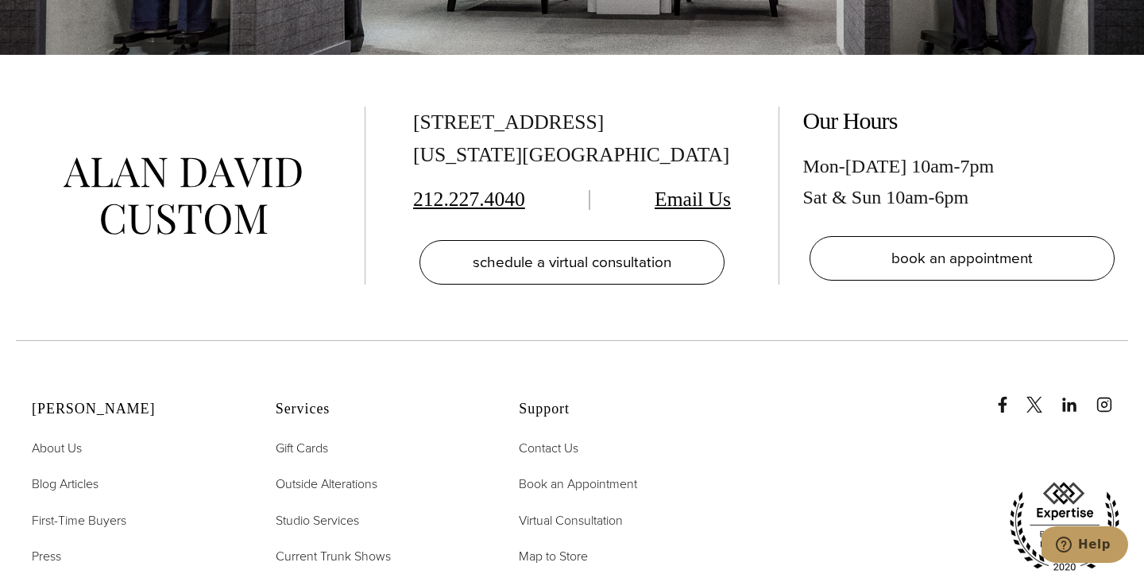
scroll to position [6574, 0]
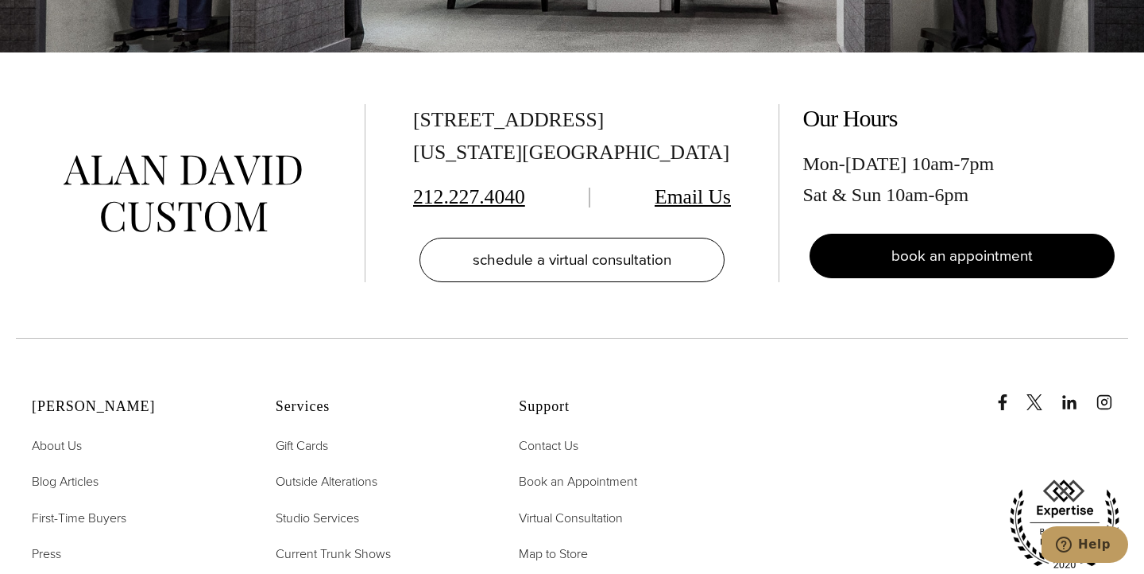
click at [907, 244] on span "book an appointment" at bounding box center [962, 255] width 141 height 23
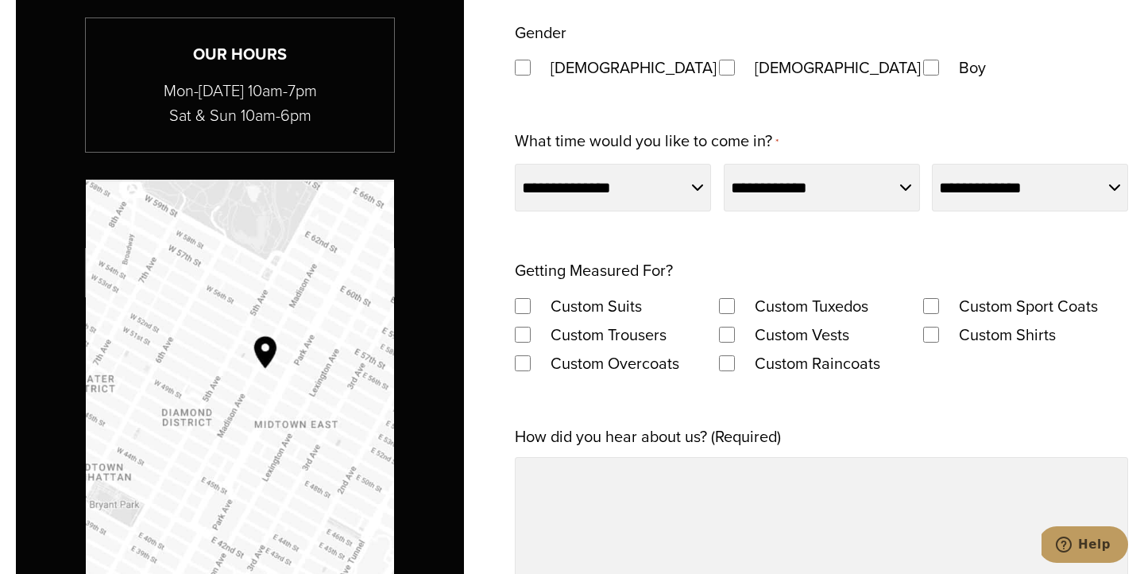
scroll to position [1072, 0]
click at [651, 129] on label "What time would you like to come in? *" at bounding box center [646, 142] width 263 height 31
click at [651, 164] on select "**********" at bounding box center [613, 188] width 196 height 48
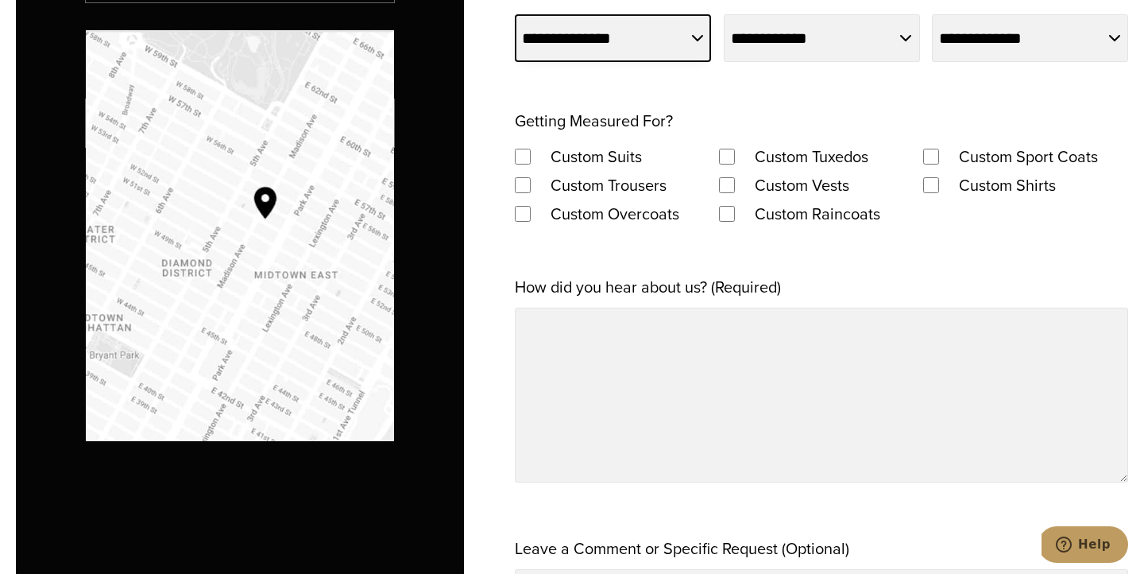
scroll to position [1228, 0]
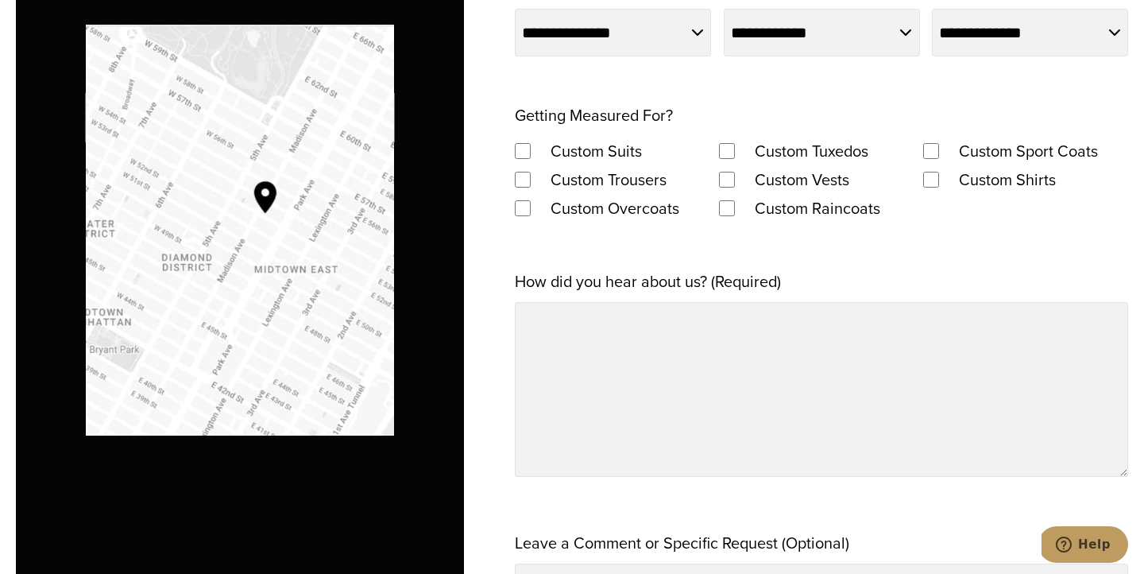
click at [297, 224] on img "Map to Alan David Custom" at bounding box center [240, 230] width 308 height 411
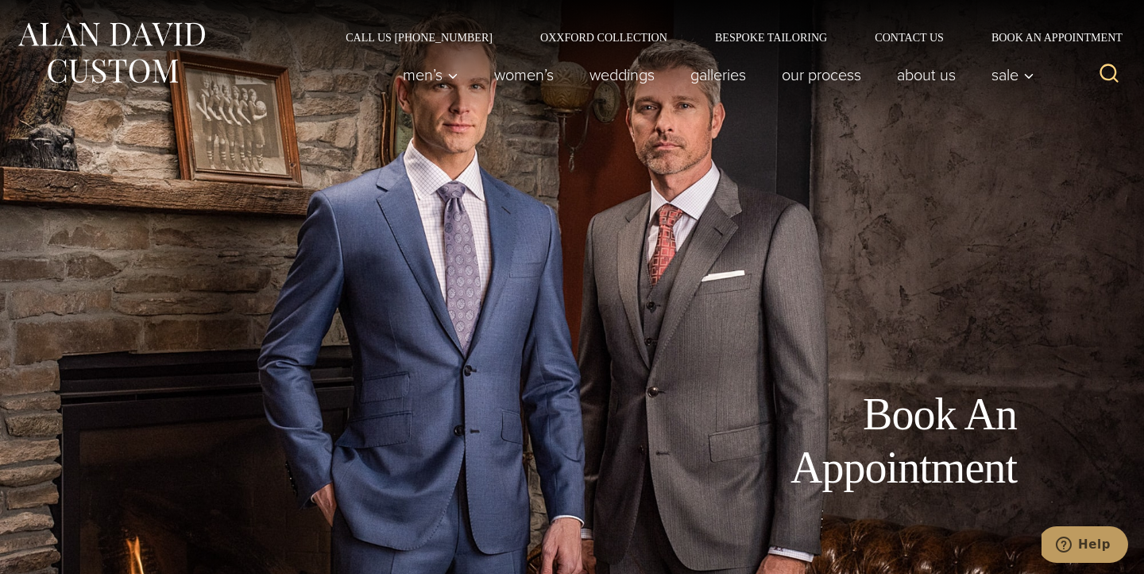
scroll to position [0, 0]
click at [153, 54] on img at bounding box center [111, 52] width 191 height 71
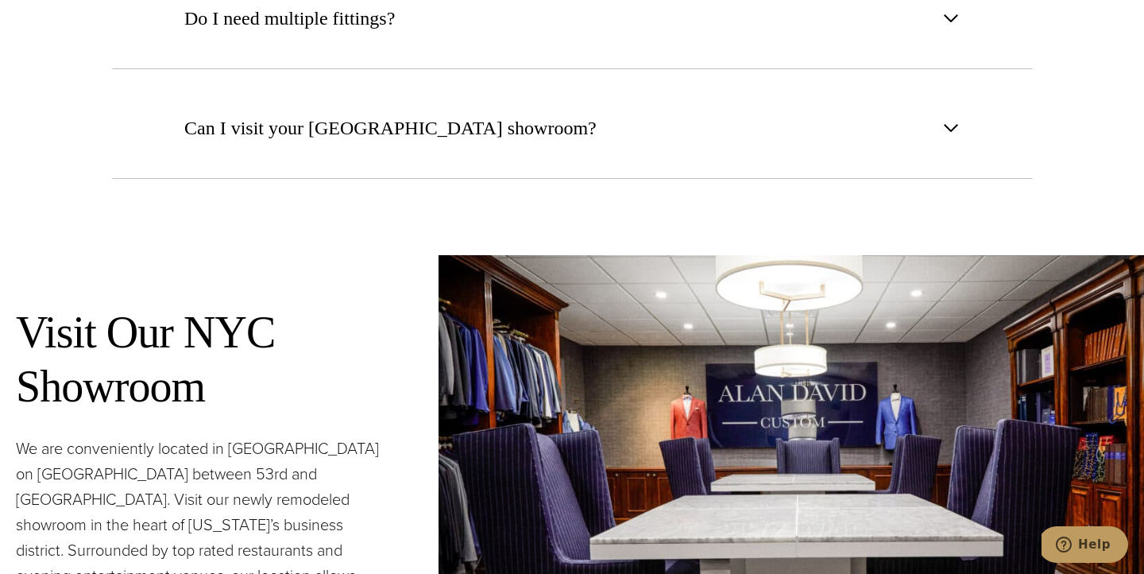
scroll to position [6351, 0]
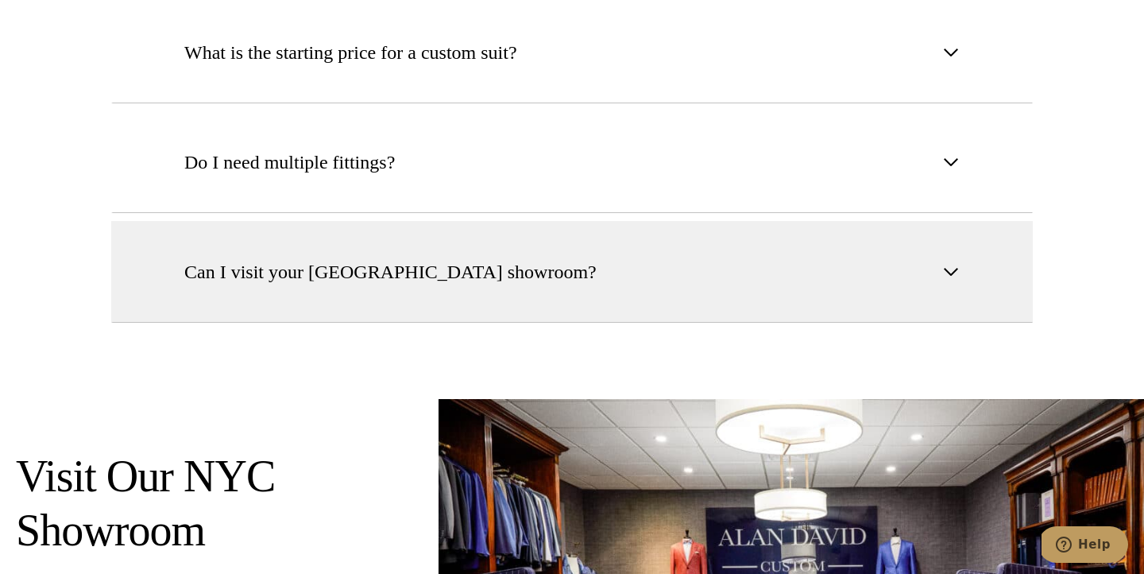
click at [555, 221] on button "Can I visit your [GEOGRAPHIC_DATA] showroom?" at bounding box center [572, 272] width 922 height 102
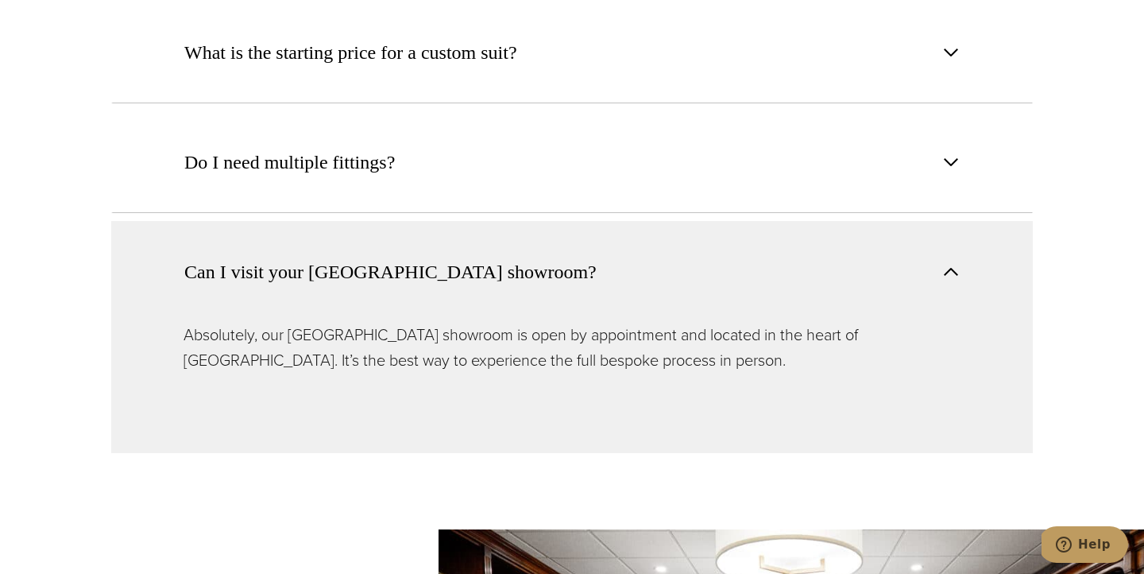
click at [551, 221] on button "Can I visit your [GEOGRAPHIC_DATA] showroom?" at bounding box center [572, 271] width 922 height 101
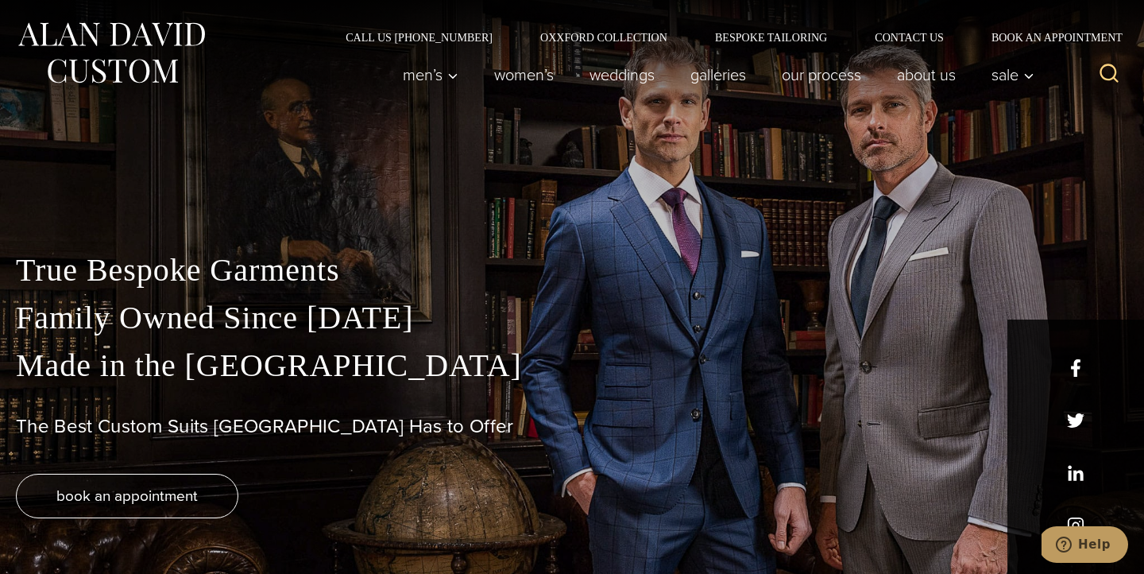
scroll to position [0, 0]
